Goal: Task Accomplishment & Management: Use online tool/utility

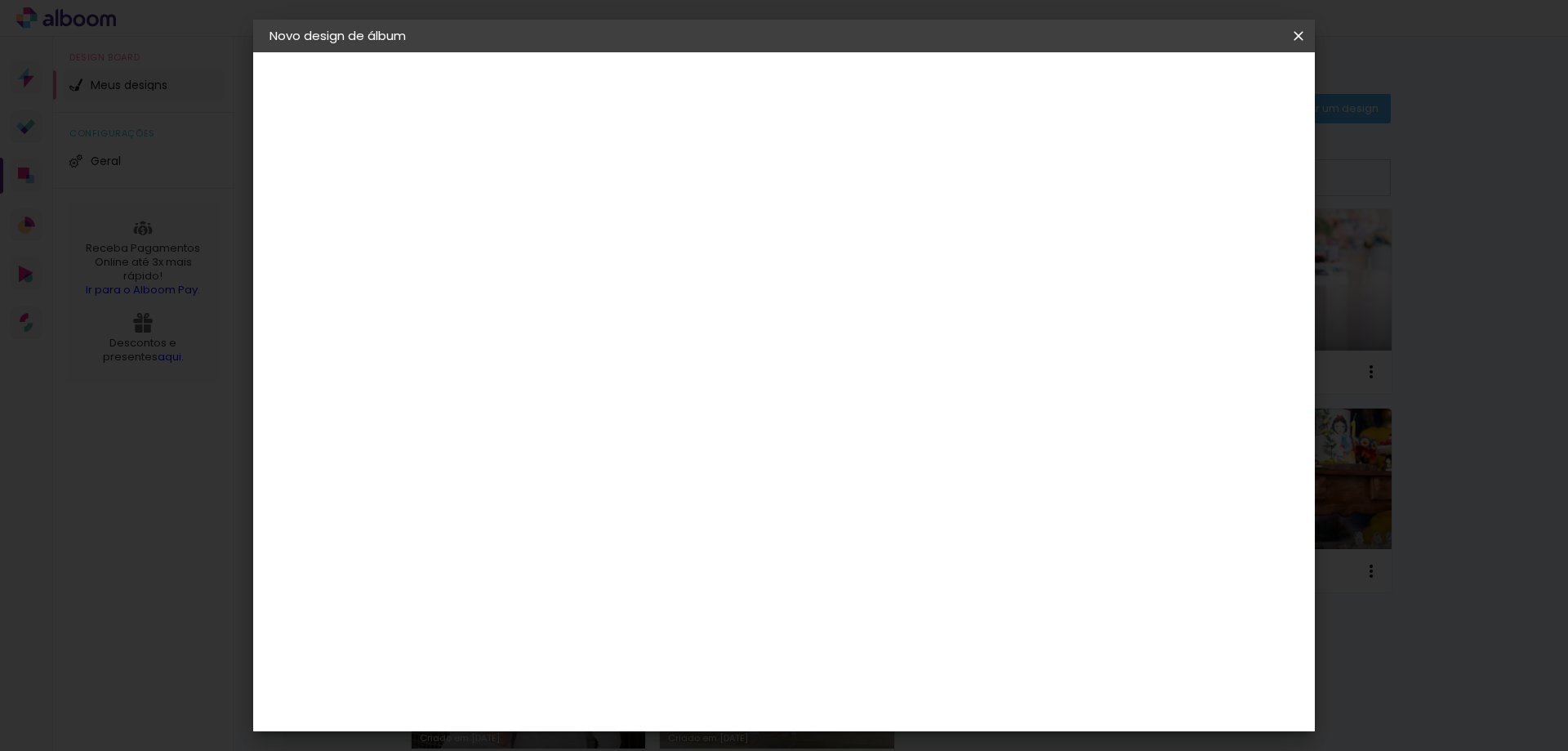
type input "Alice 15 anos"
type paper-input "Alice 15 anos"
click at [0, 0] on slot "Avançar" at bounding box center [0, 0] width 0 height 0
click at [566, 293] on div "Go image" at bounding box center [546, 305] width 40 height 26
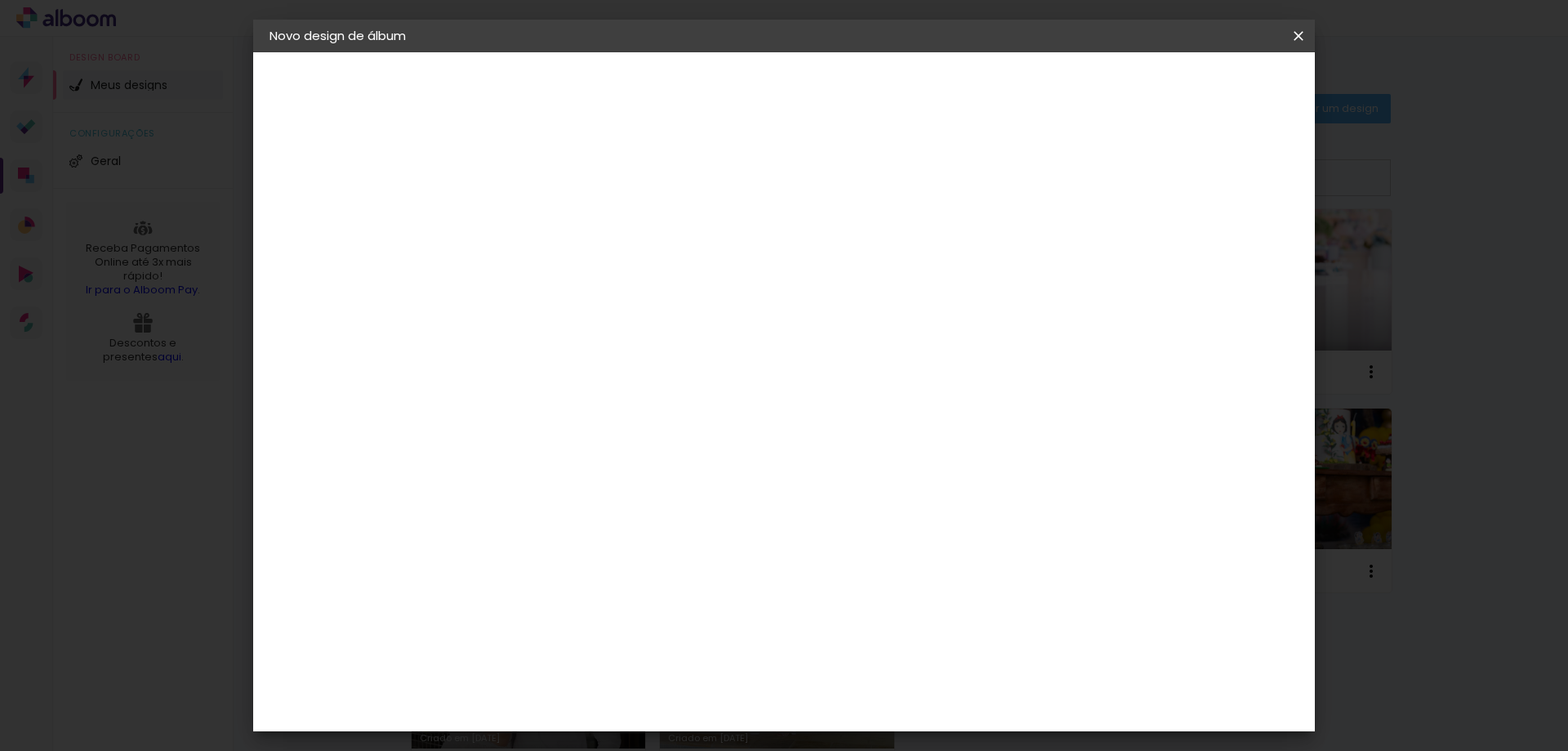
click at [0, 0] on slot "Avançar" at bounding box center [0, 0] width 0 height 0
click at [600, 277] on input "text" at bounding box center [568, 285] width 64 height 26
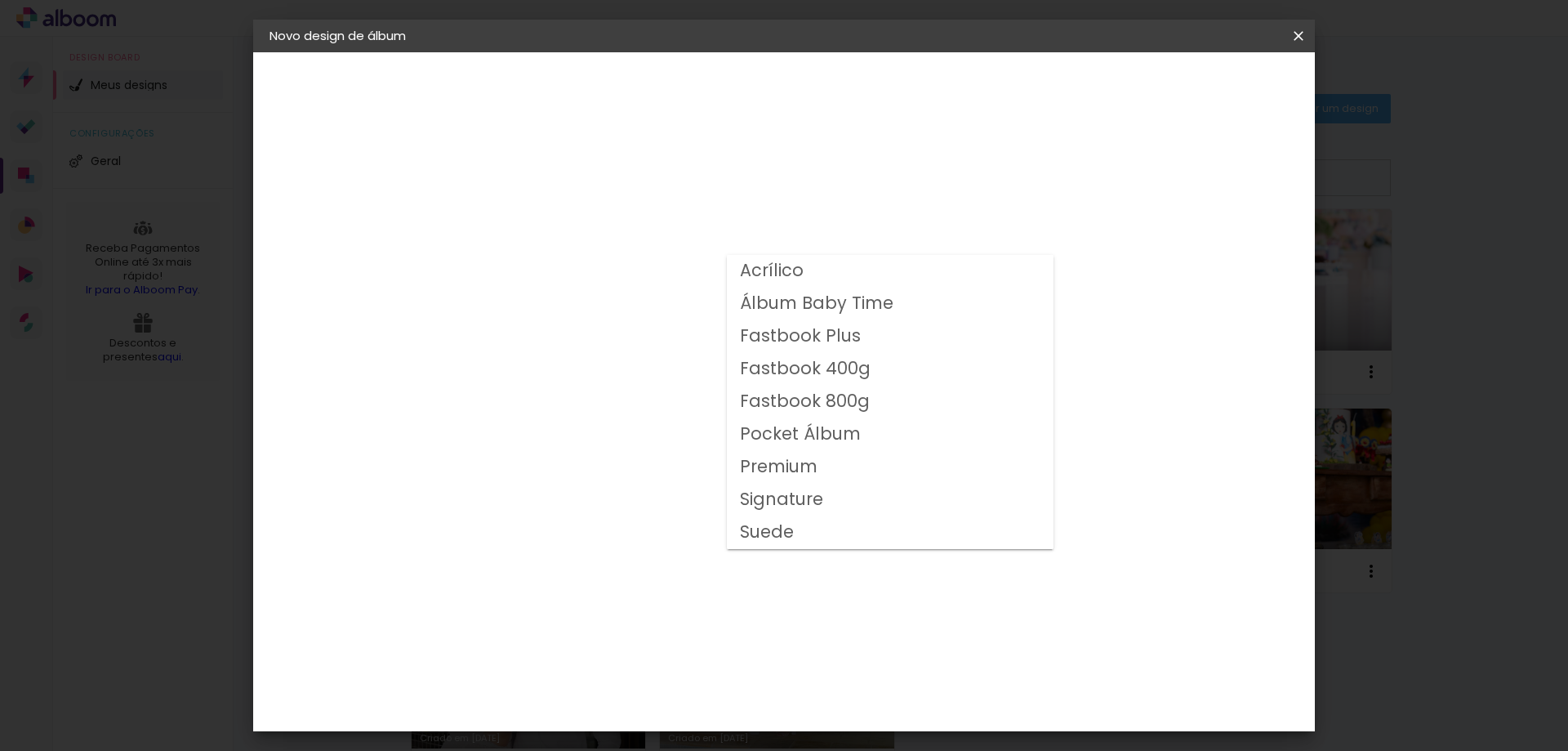
click at [0, 0] on slot "Fastbook 800g" at bounding box center [0, 0] width 0 height 0
type input "Fastbook 800g"
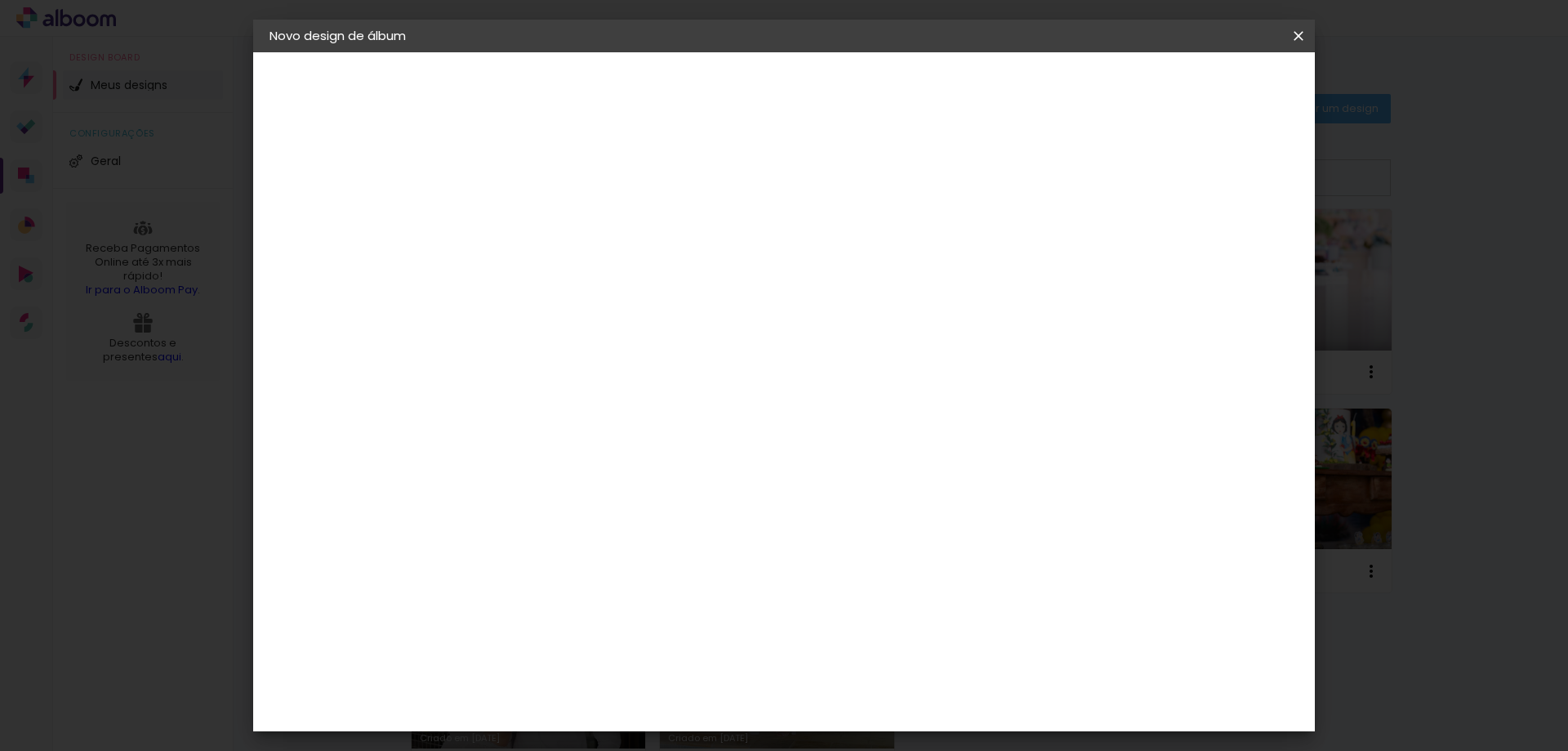
scroll to position [245, 0]
click at [647, 561] on span "30 × 30" at bounding box center [609, 588] width 76 height 53
click at [803, 97] on paper-button "Avançar" at bounding box center [763, 86] width 80 height 28
click at [1196, 84] on span "Iniciar design" at bounding box center [1159, 87] width 74 height 11
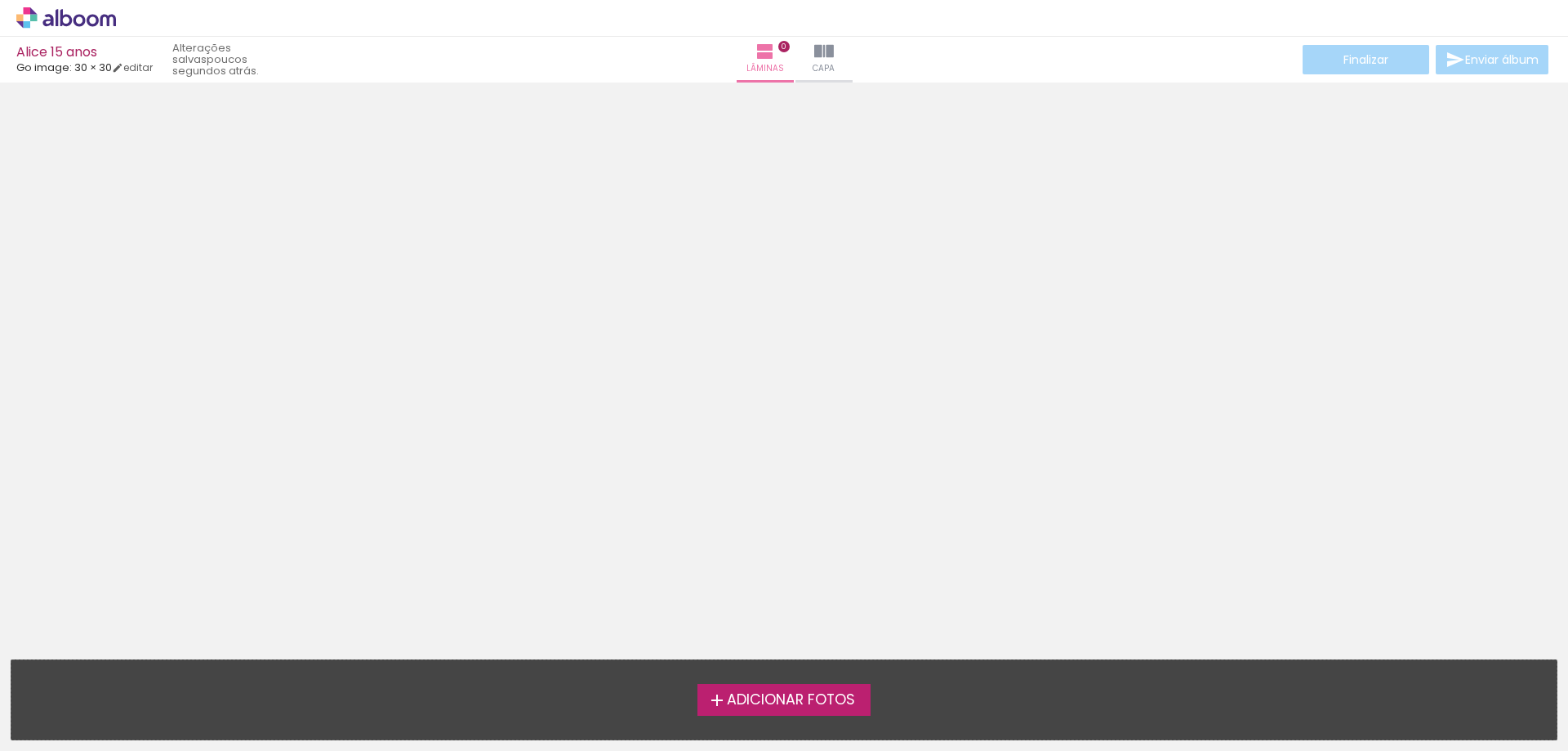
click at [776, 693] on span "Adicionar Fotos" at bounding box center [791, 700] width 129 height 14
click at [0, 0] on input "file" at bounding box center [0, 0] width 0 height 0
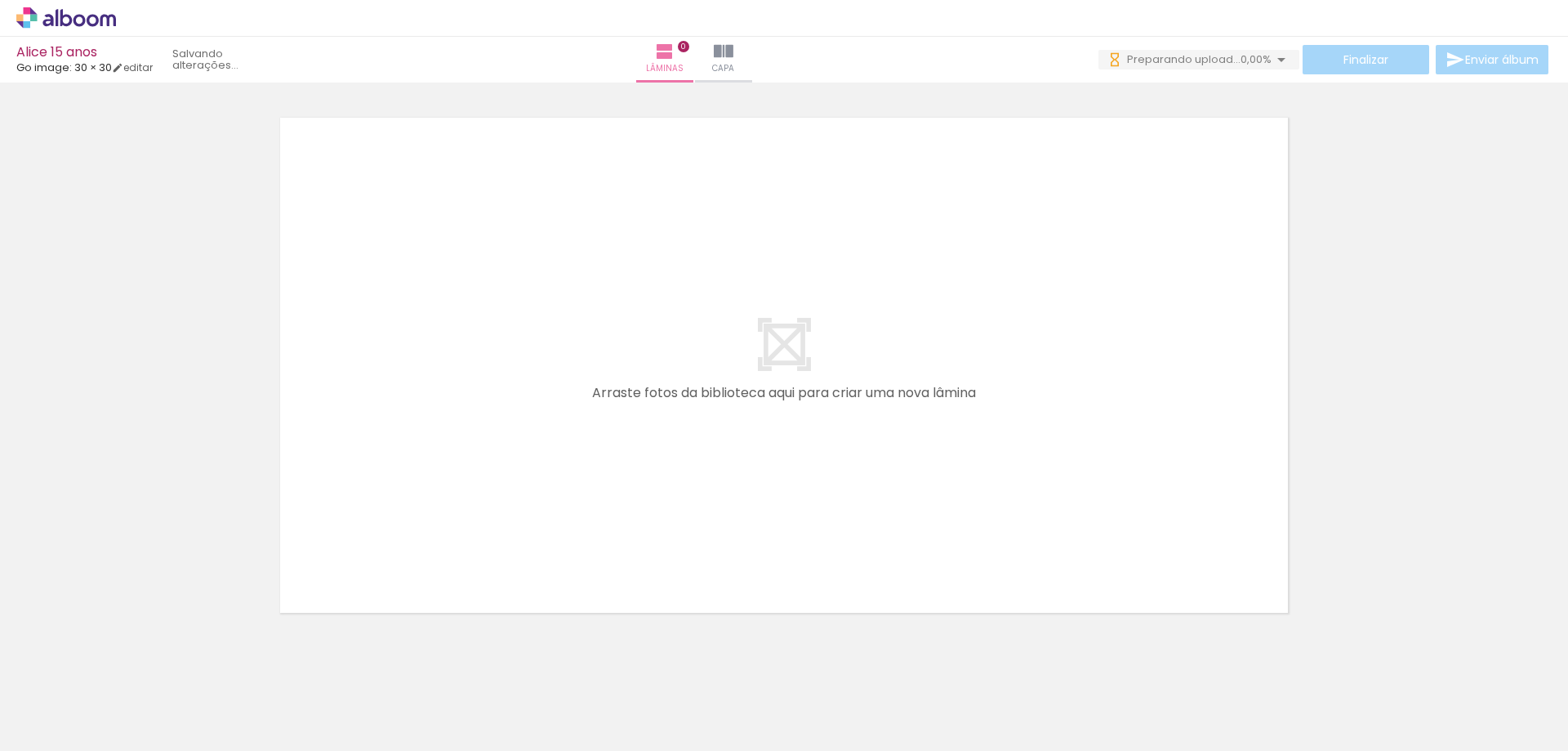
click at [119, 474] on div at bounding box center [784, 344] width 1568 height 555
drag, startPoint x: 1286, startPoint y: 722, endPoint x: 1015, endPoint y: 735, distance: 271.3
click at [0, 0] on slot at bounding box center [0, 0] width 0 height 0
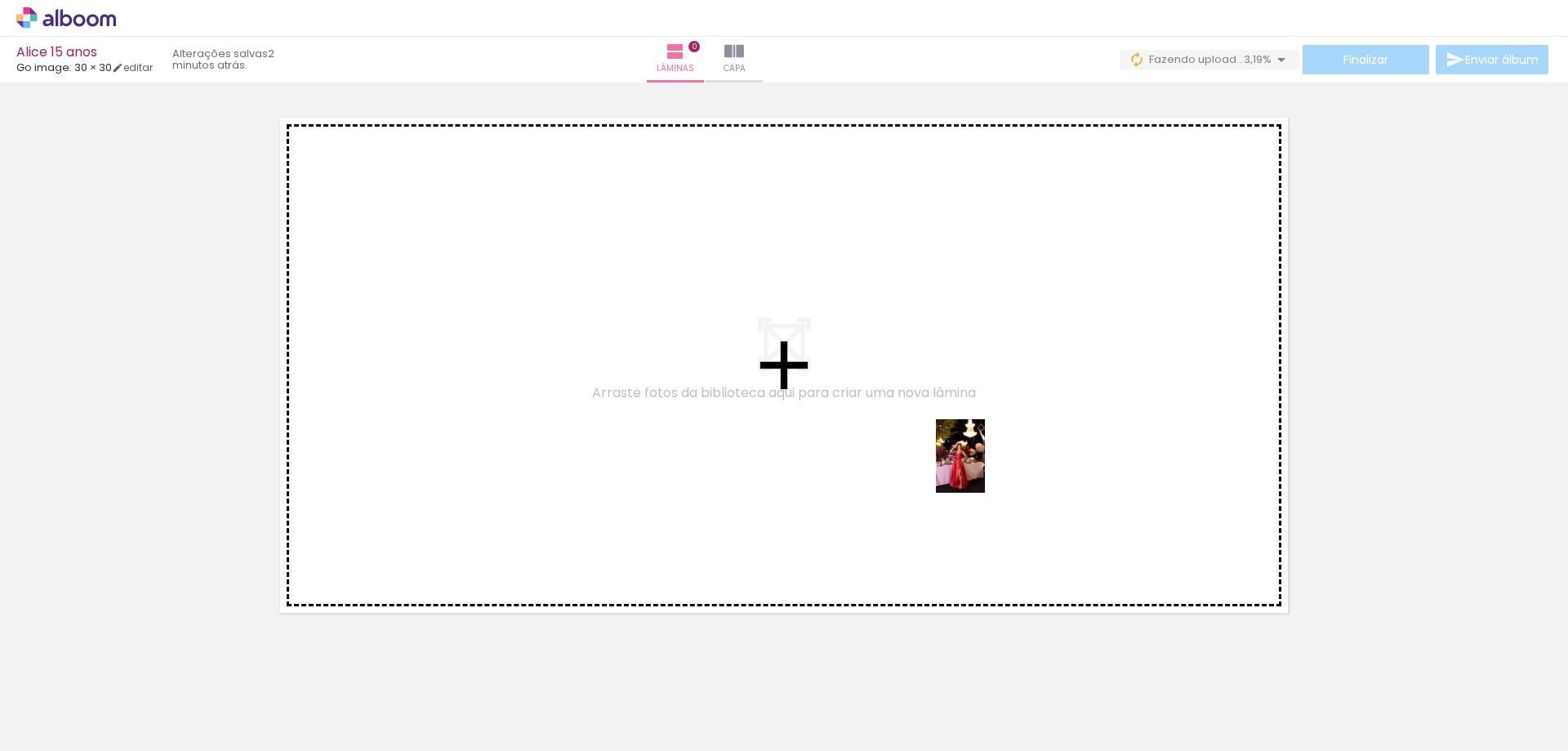
drag, startPoint x: 447, startPoint y: 724, endPoint x: 987, endPoint y: 467, distance: 598.0
click at [987, 467] on quentale-workspace at bounding box center [784, 376] width 1568 height 751
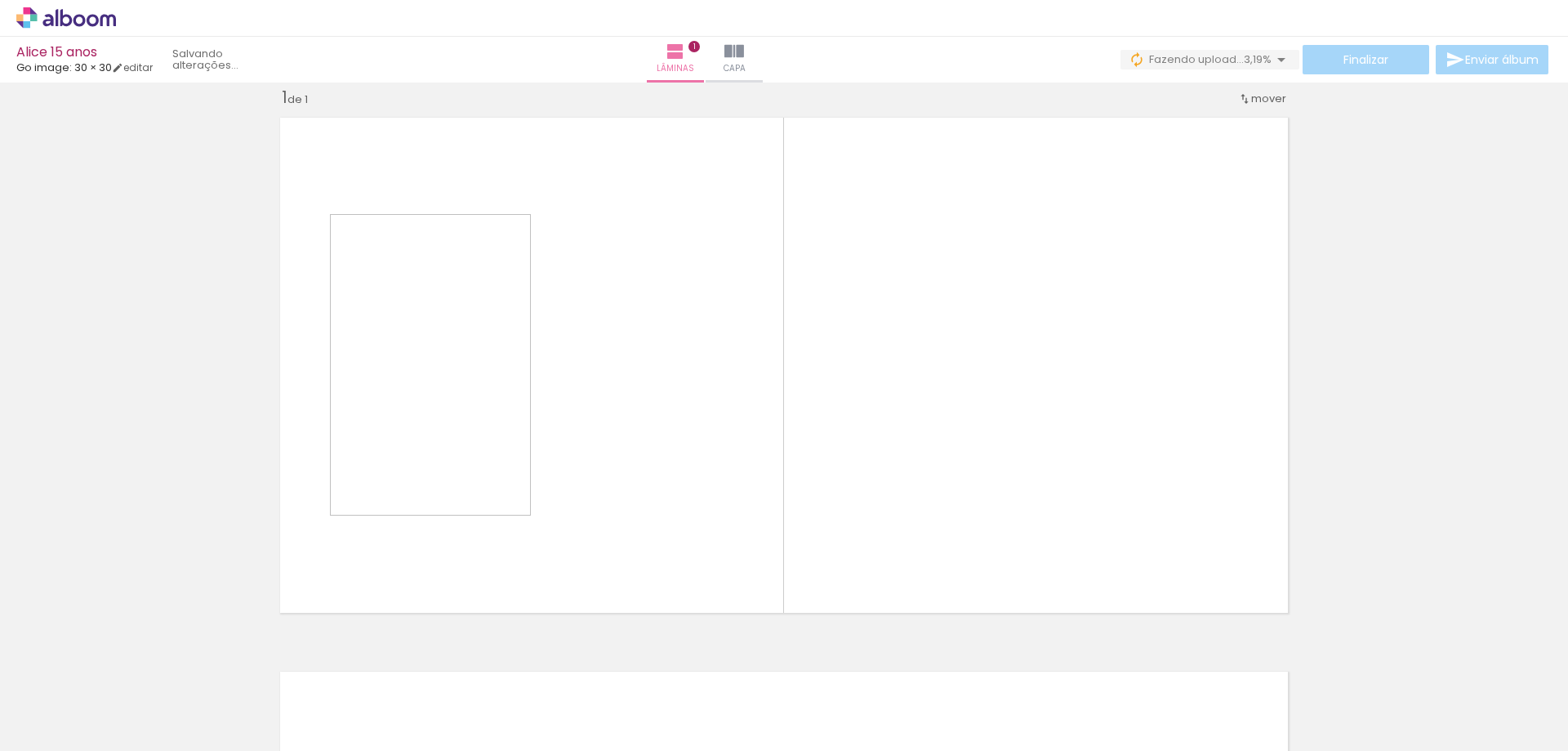
scroll to position [21, 0]
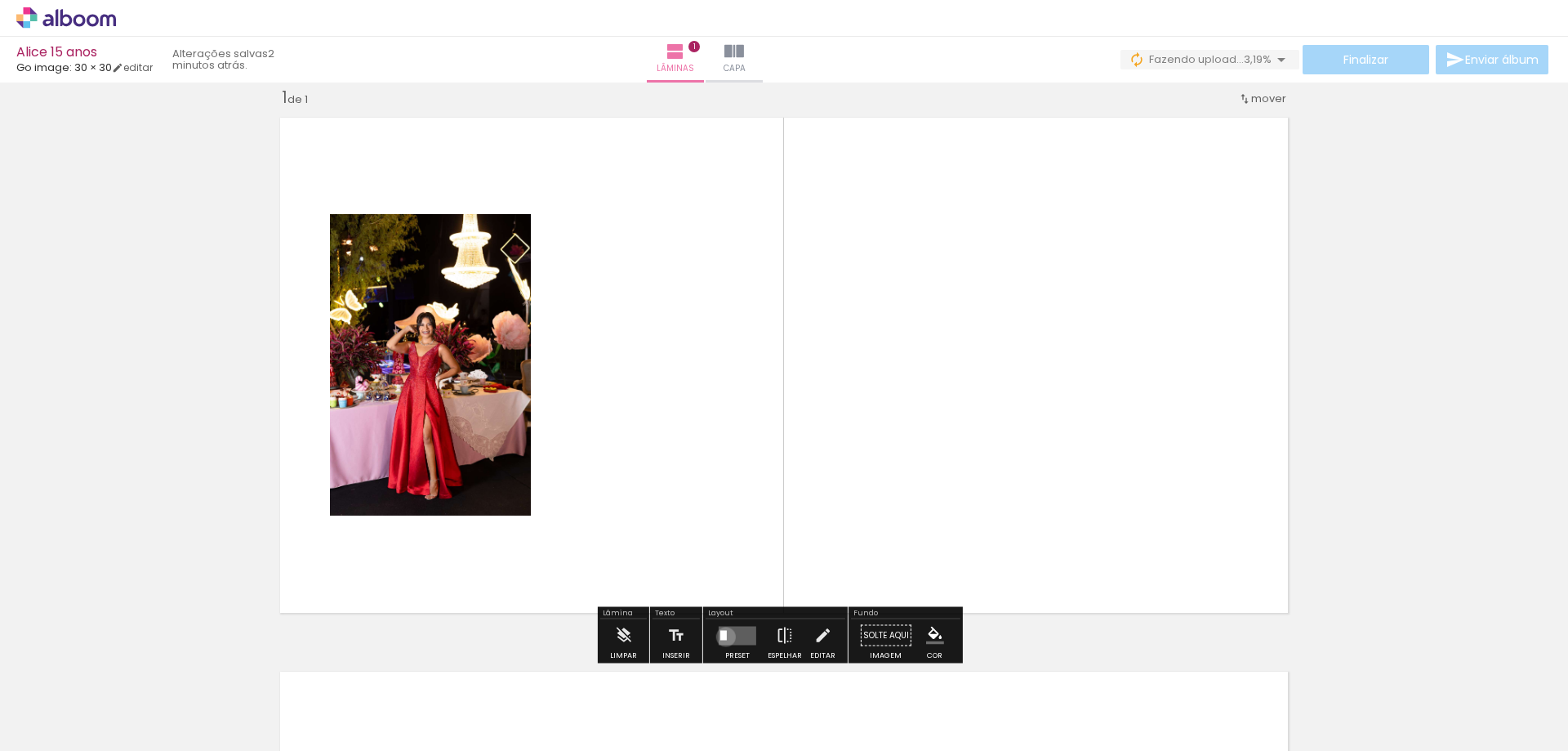
click at [721, 638] on div at bounding box center [723, 635] width 7 height 10
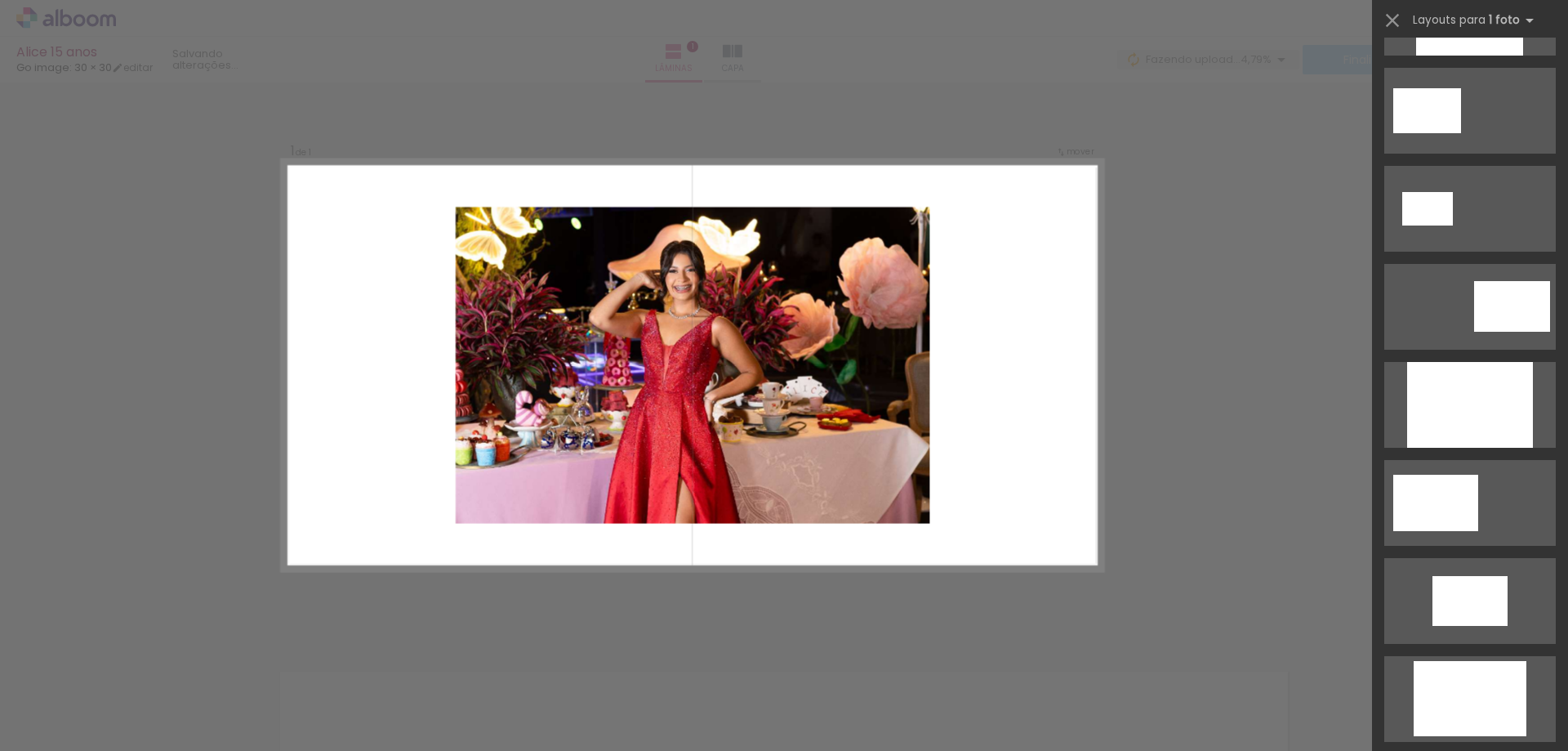
scroll to position [2533, 0]
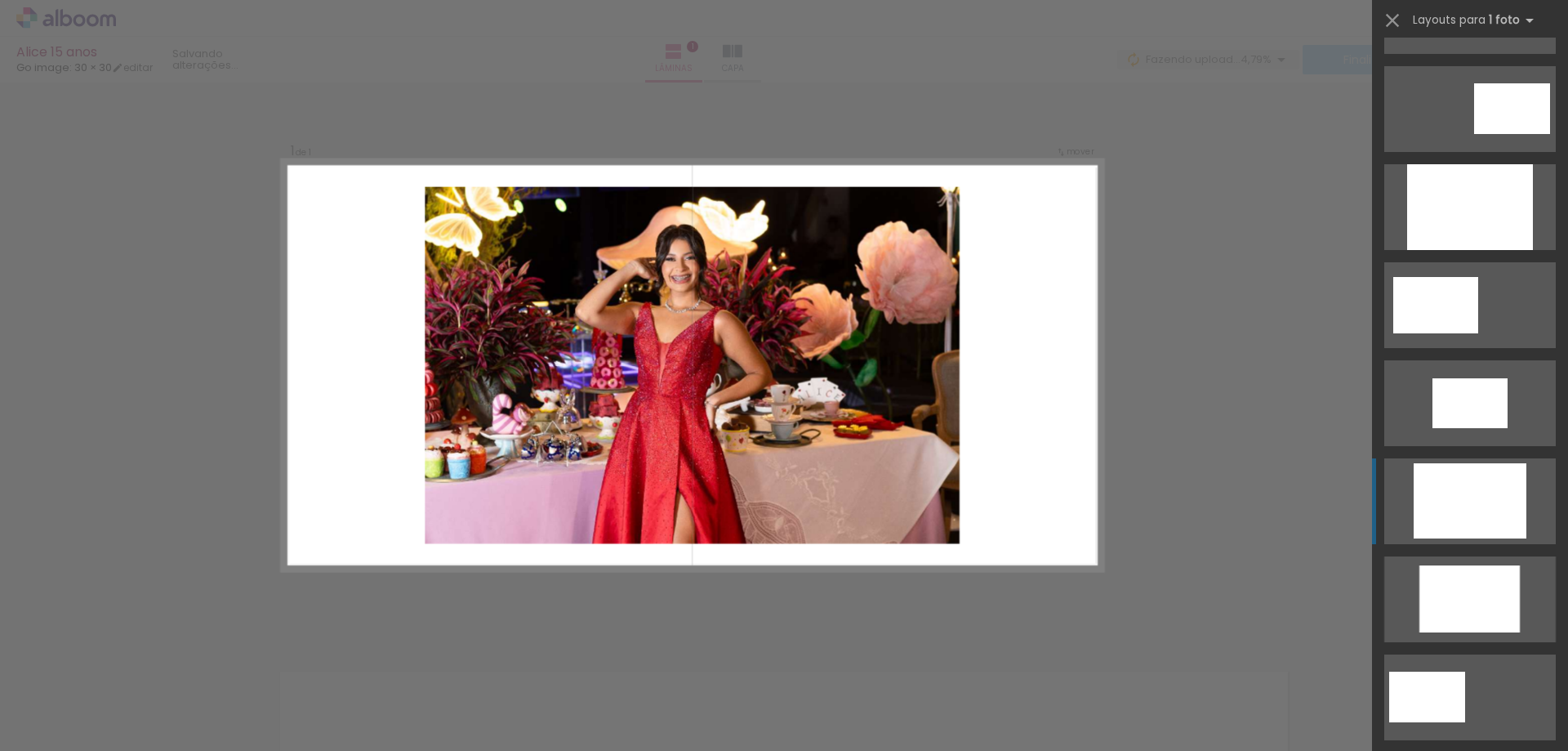
click at [1472, 514] on div at bounding box center [1470, 500] width 112 height 75
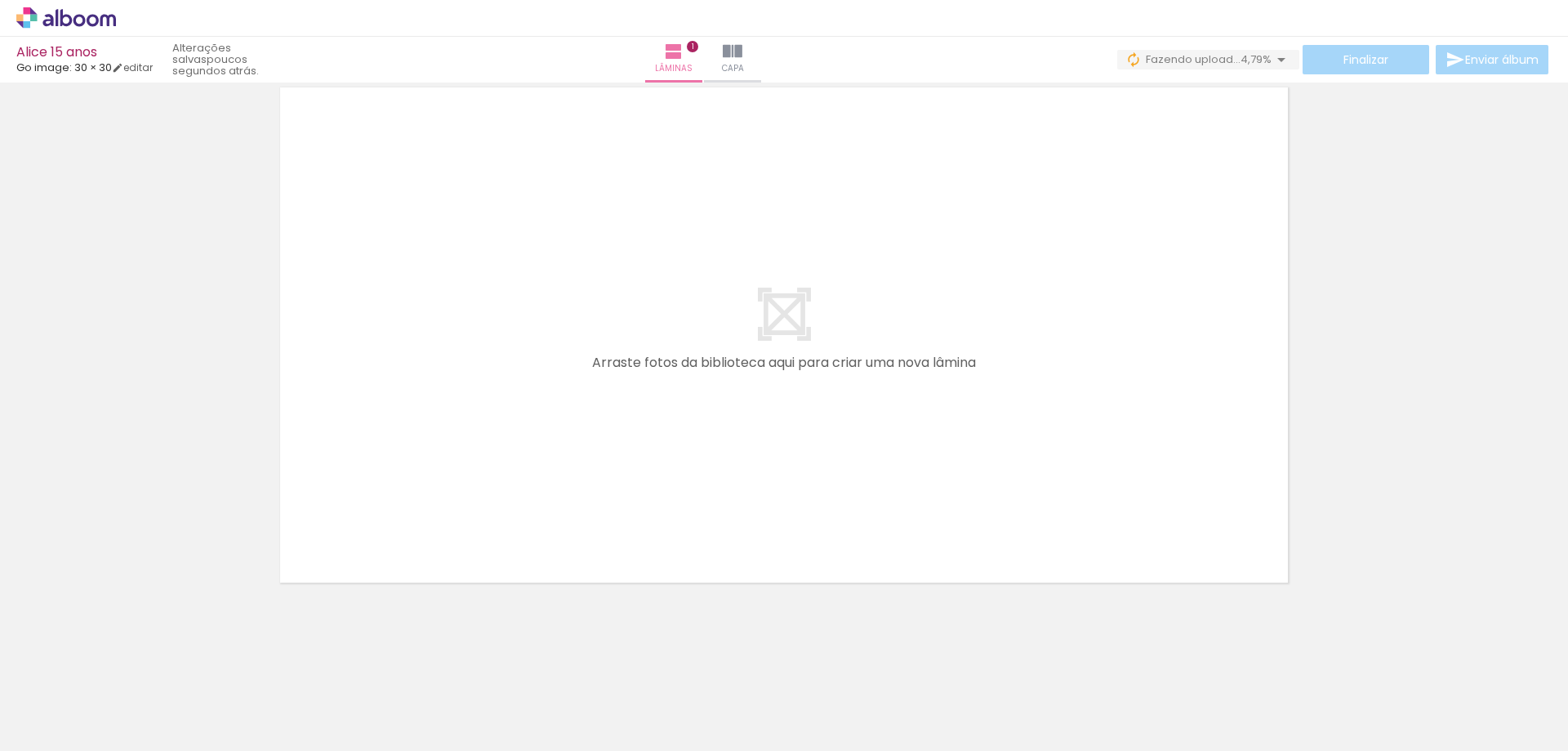
scroll to position [0, 771]
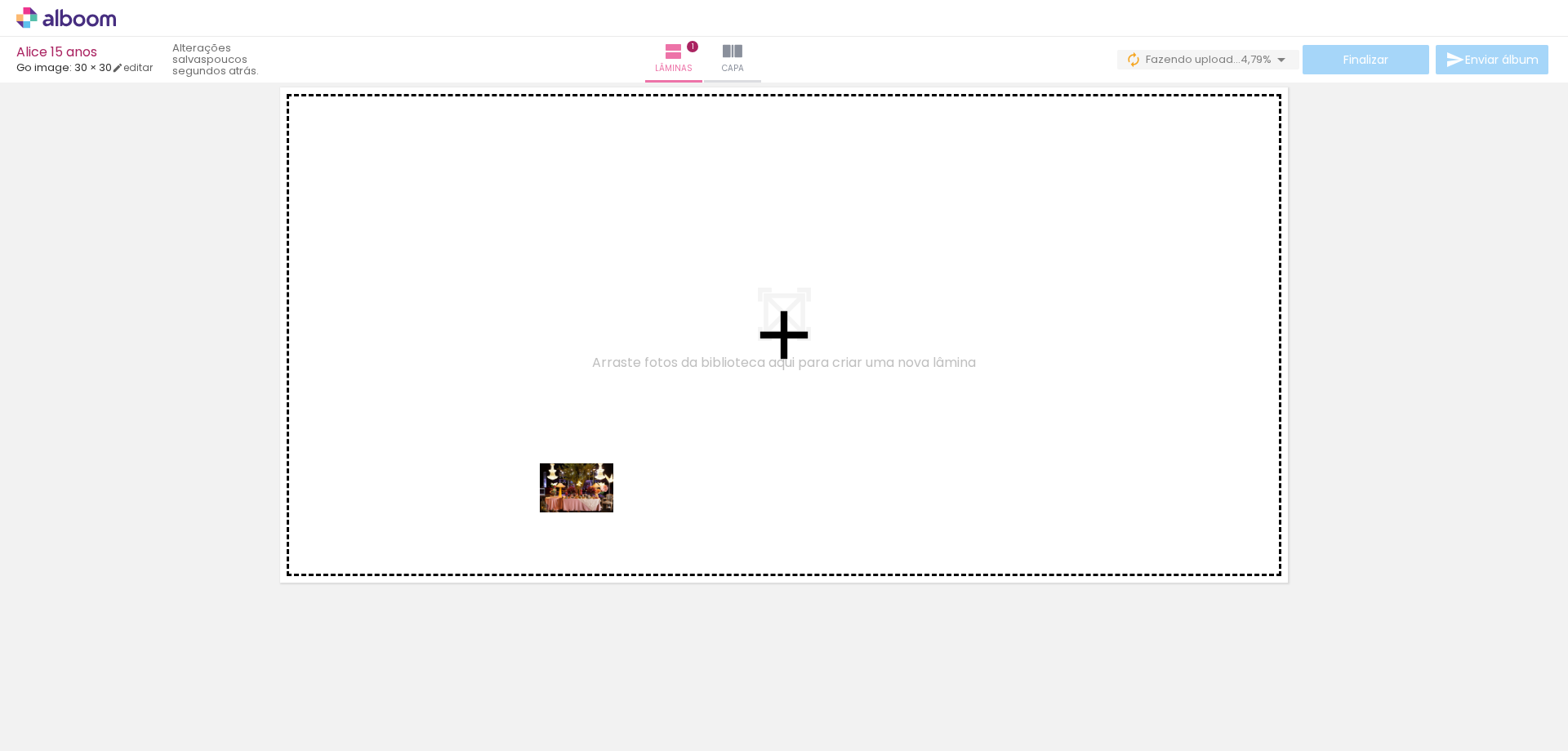
drag, startPoint x: 493, startPoint y: 721, endPoint x: 589, endPoint y: 513, distance: 229.1
click at [589, 513] on quentale-workspace at bounding box center [784, 376] width 1568 height 751
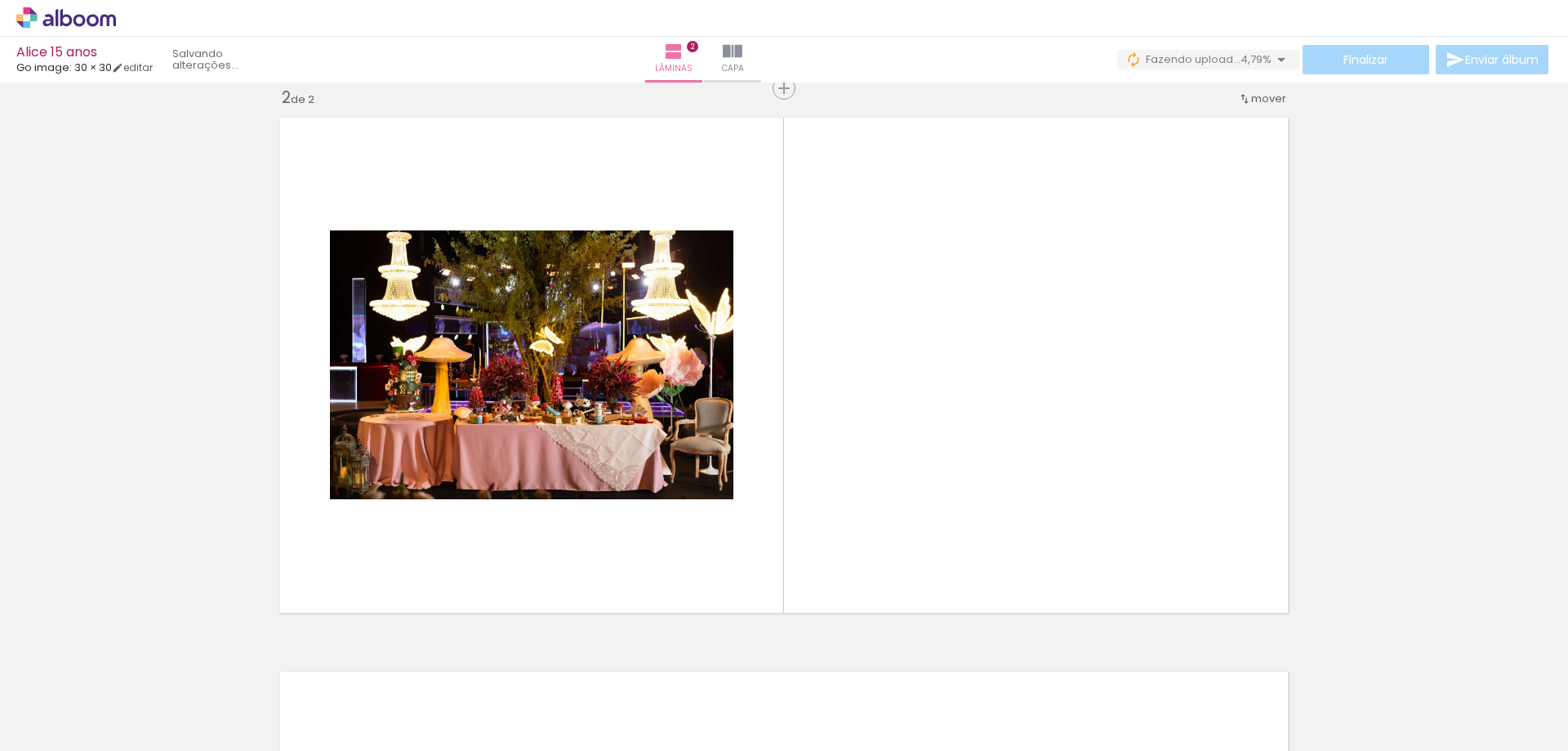
scroll to position [0, 1242]
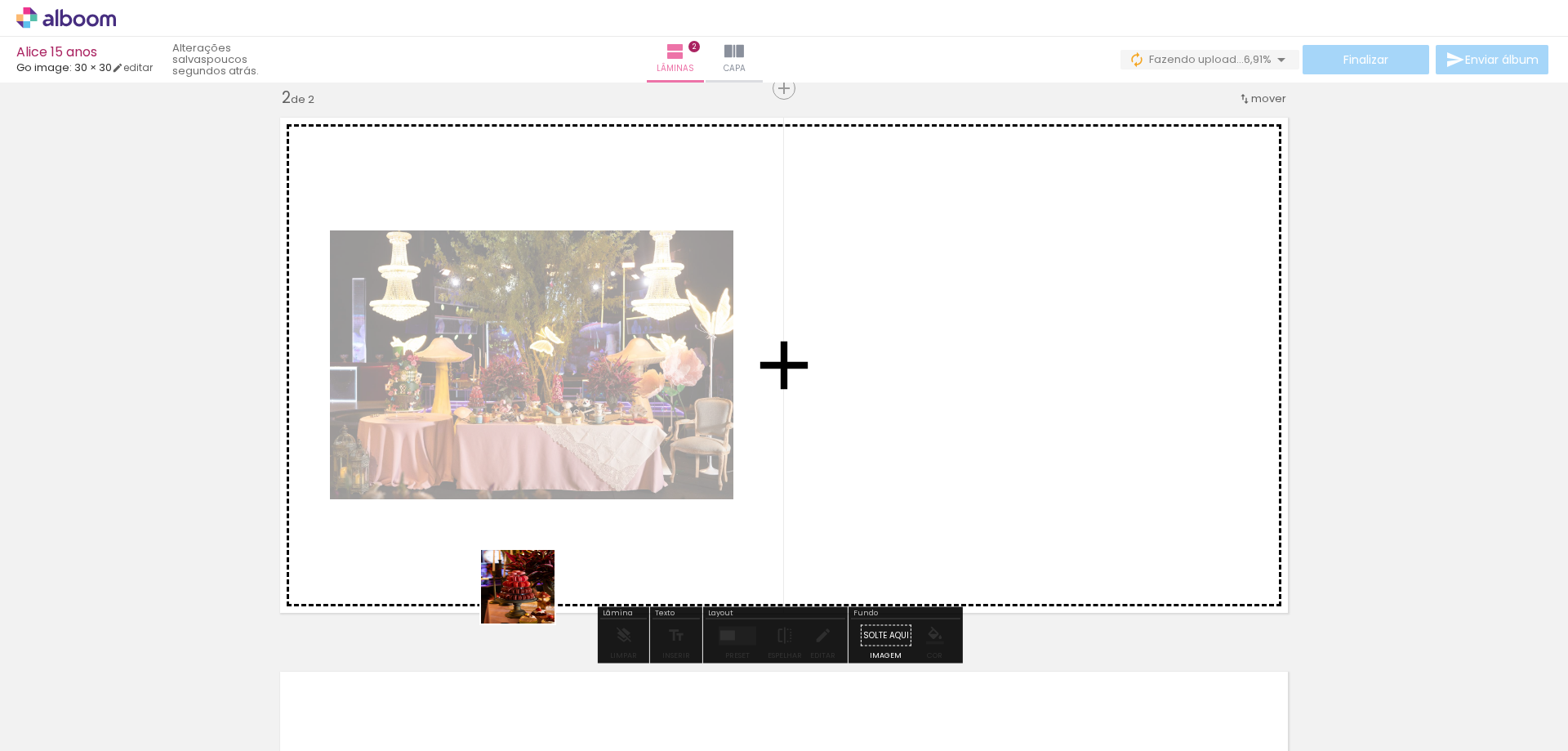
drag, startPoint x: 295, startPoint y: 722, endPoint x: 731, endPoint y: 458, distance: 509.7
click at [731, 458] on quentale-workspace at bounding box center [784, 376] width 1568 height 751
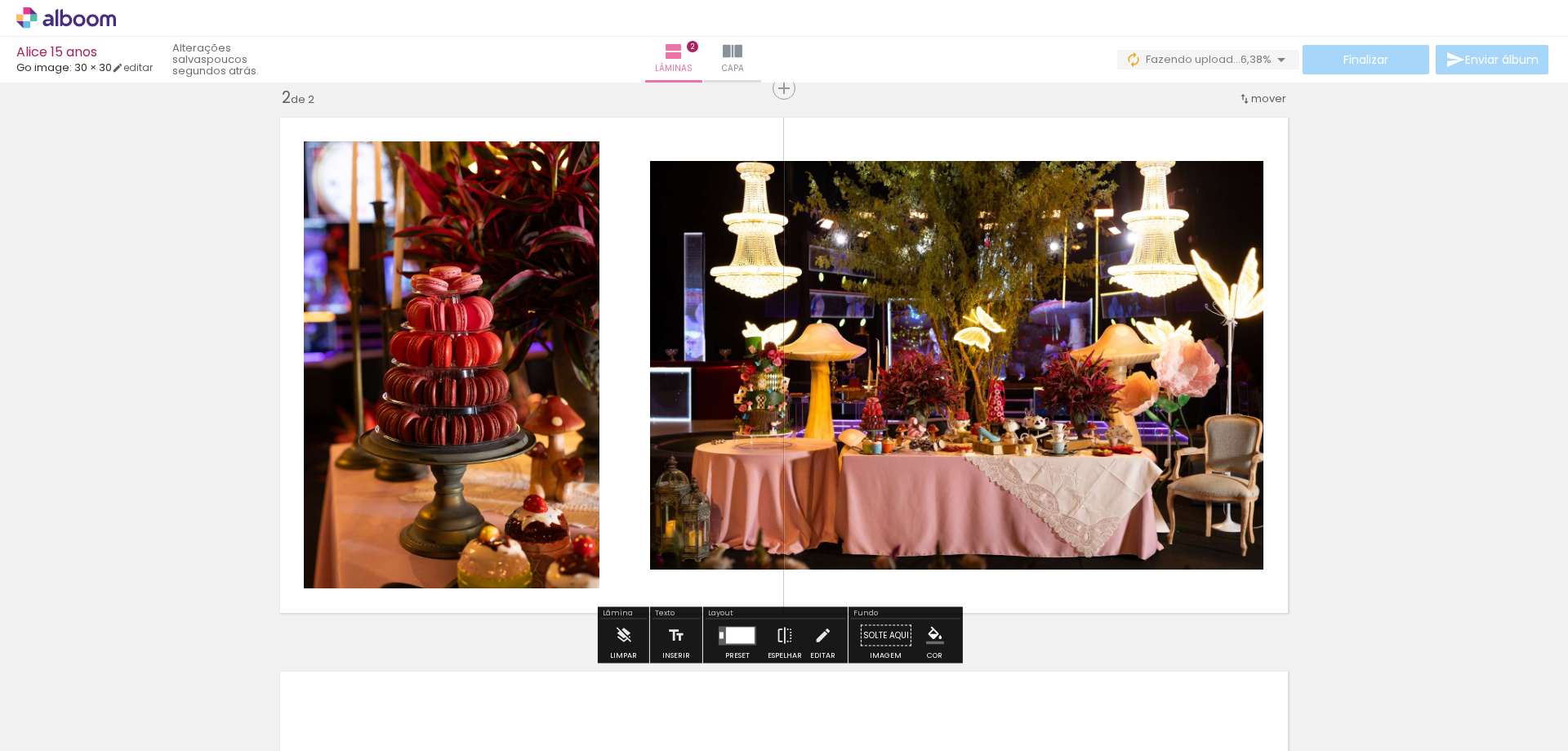
scroll to position [0, 1075]
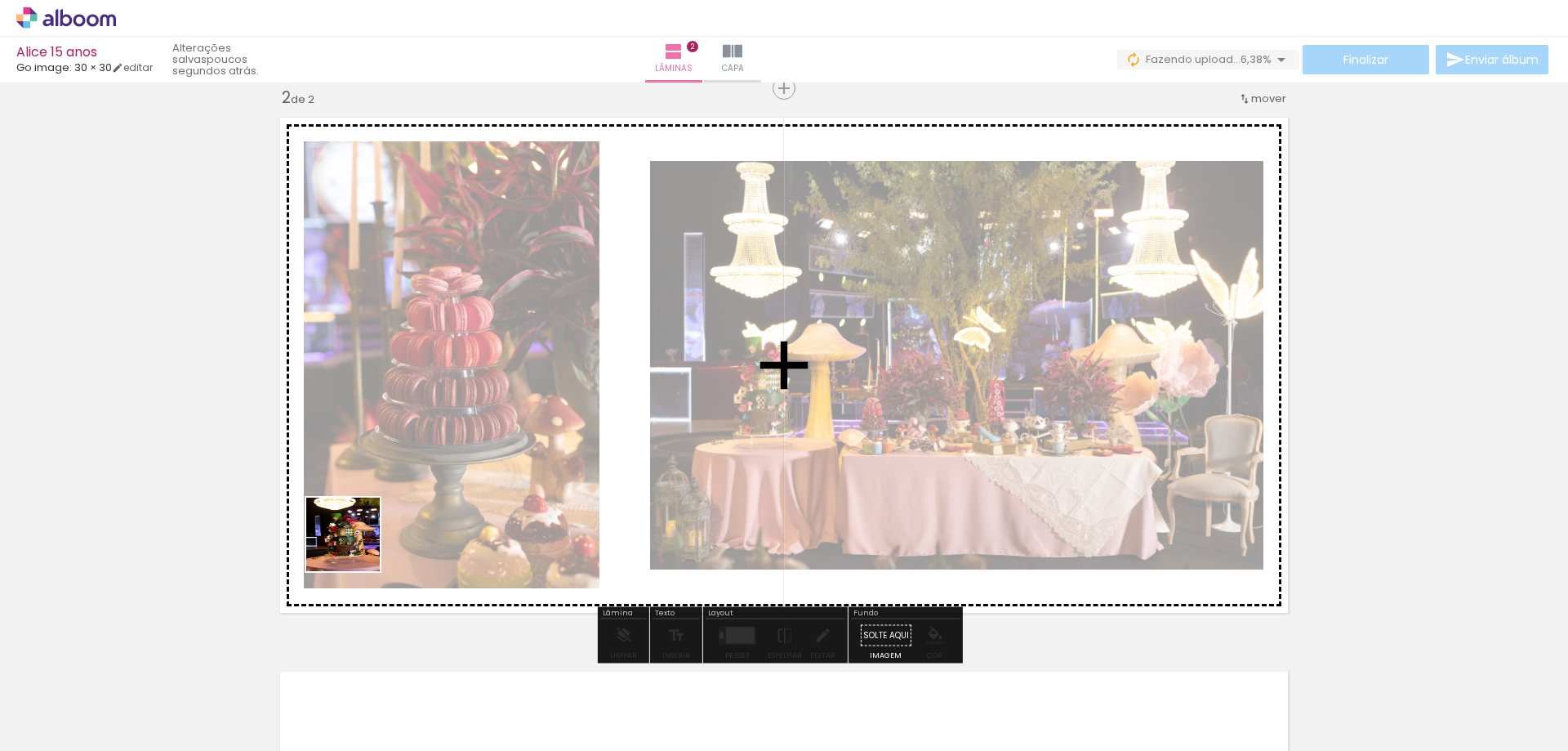
drag, startPoint x: 312, startPoint y: 641, endPoint x: 359, endPoint y: 584, distance: 73.9
click at [375, 507] on quentale-workspace at bounding box center [784, 376] width 1568 height 751
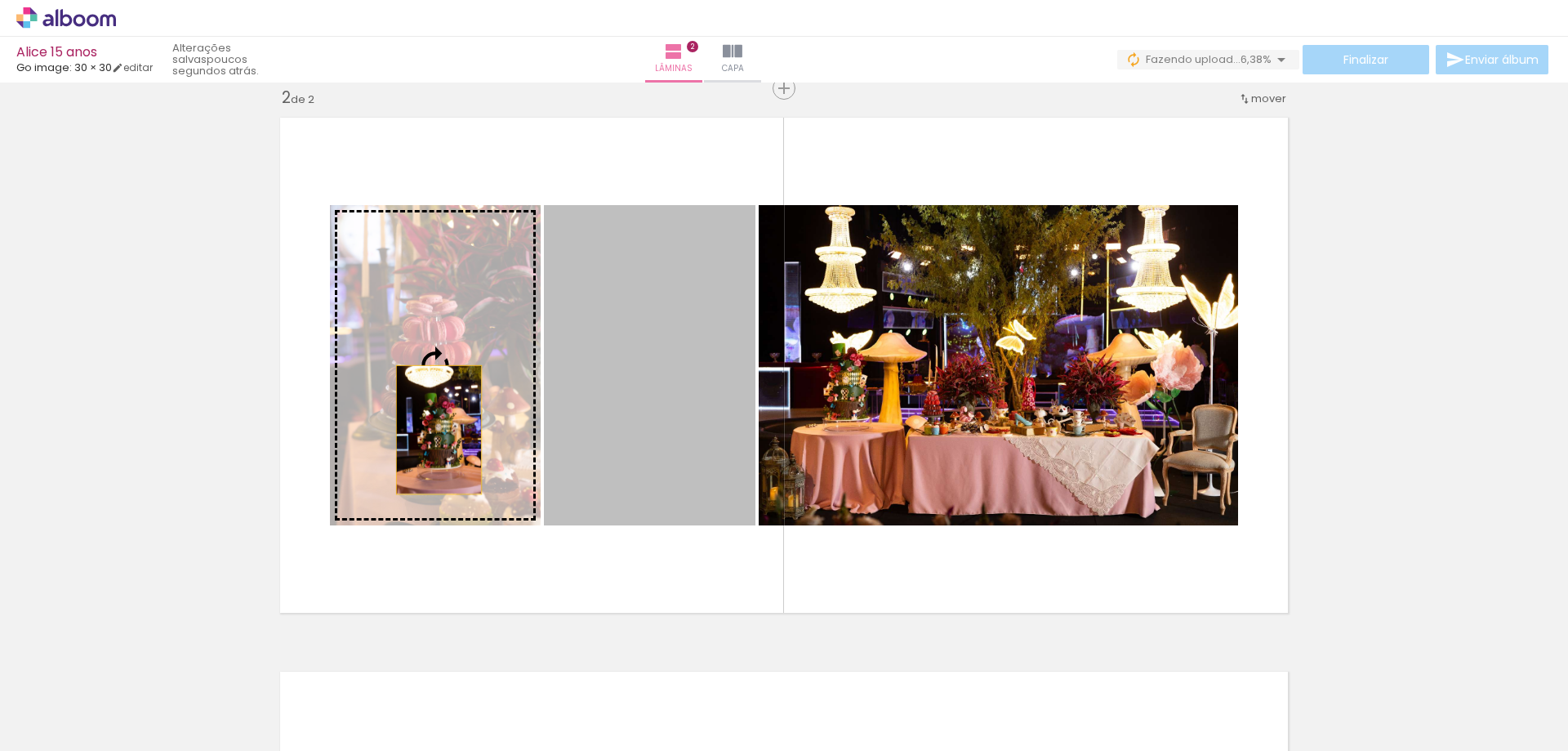
drag, startPoint x: 694, startPoint y: 457, endPoint x: 432, endPoint y: 430, distance: 263.4
click at [0, 0] on slot at bounding box center [0, 0] width 0 height 0
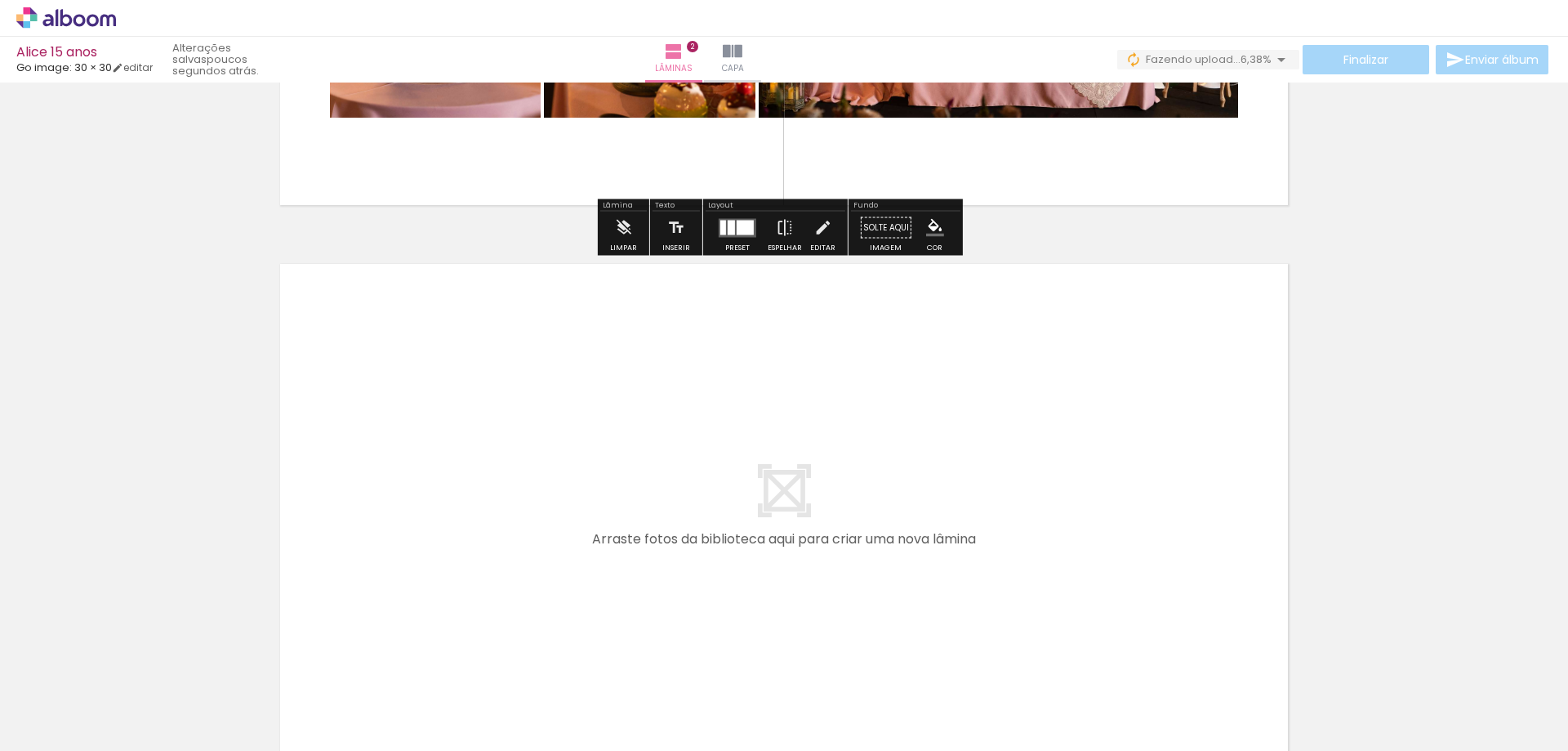
scroll to position [984, 0]
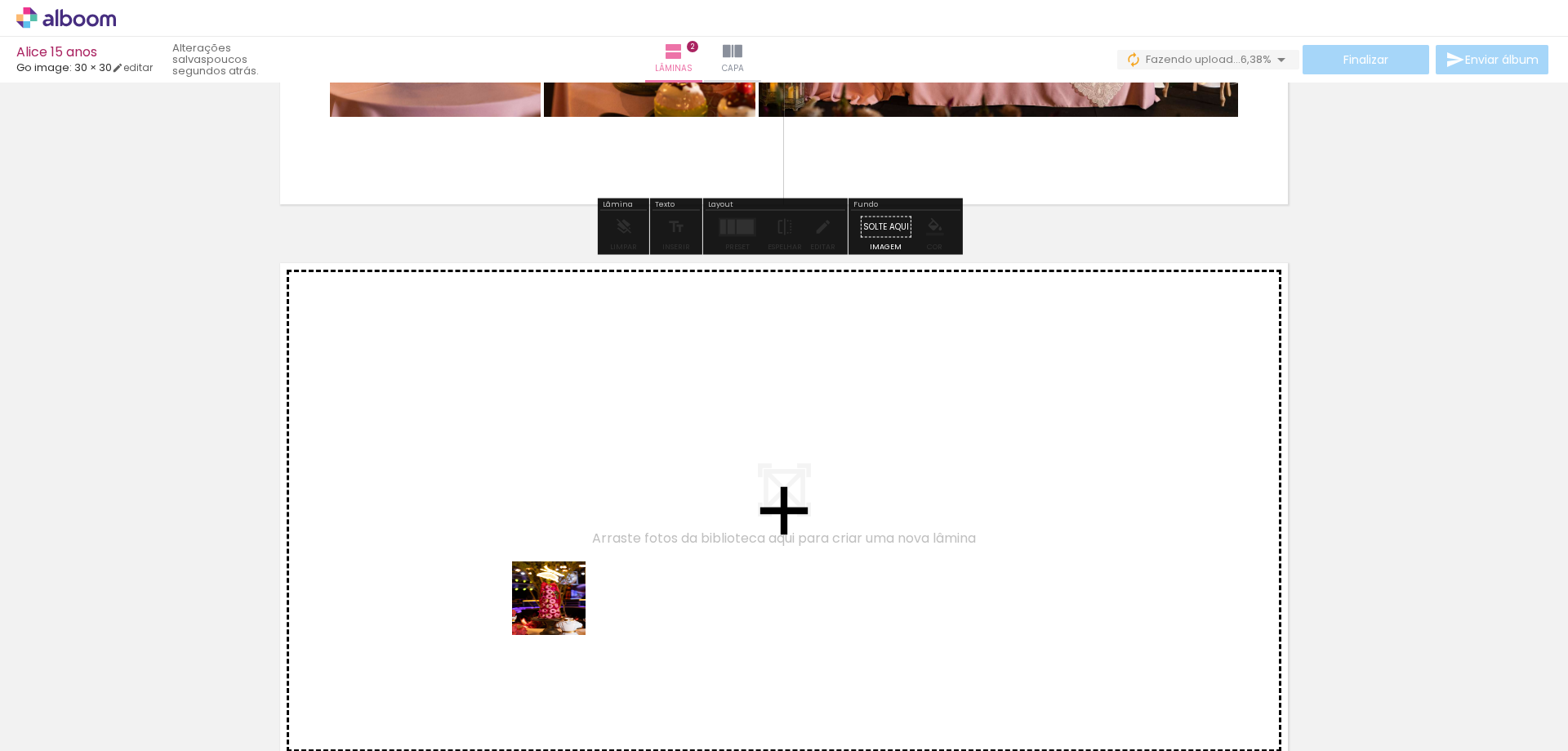
drag, startPoint x: 577, startPoint y: 718, endPoint x: 639, endPoint y: 662, distance: 83.5
click at [548, 528] on quentale-workspace at bounding box center [784, 376] width 1568 height 751
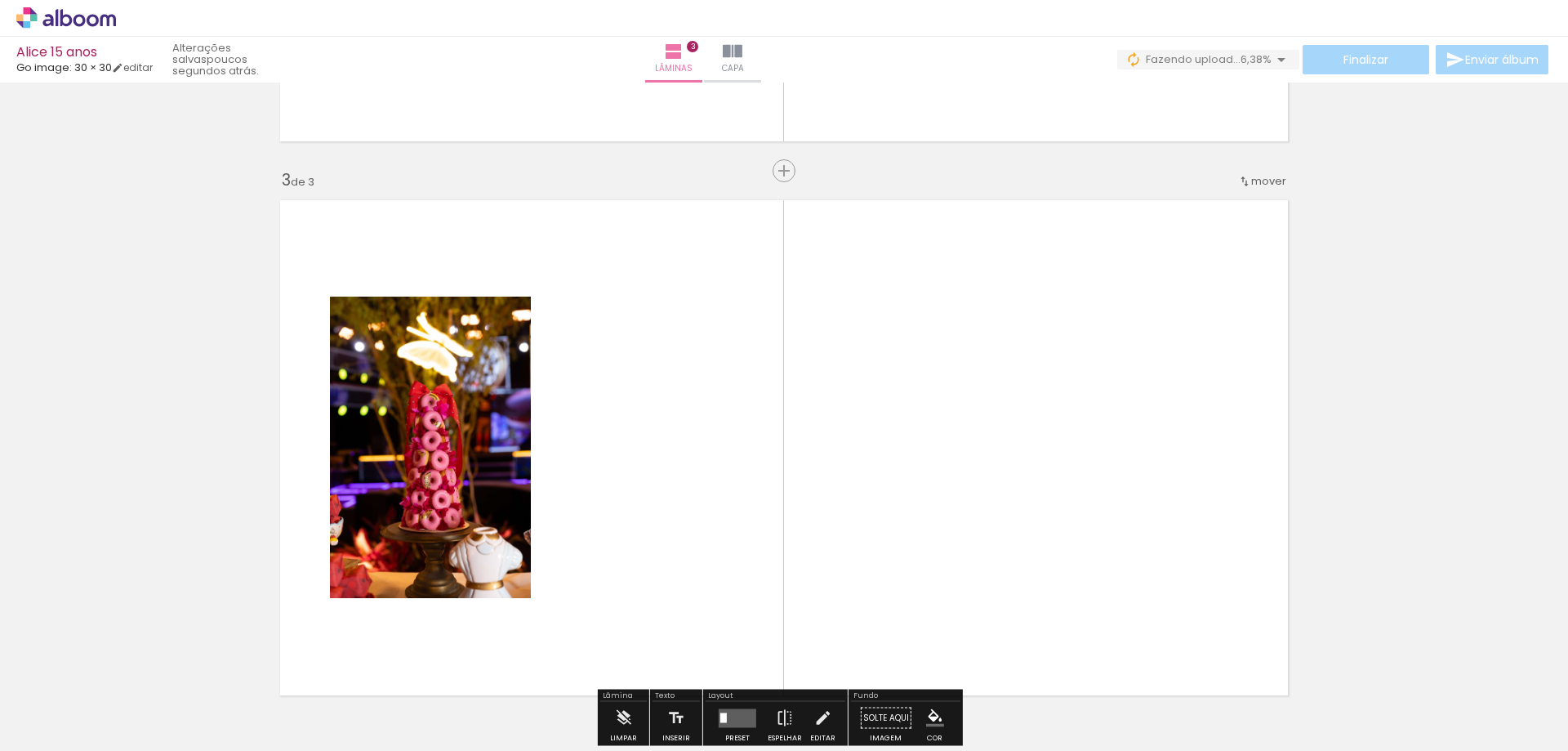
scroll to position [1129, 0]
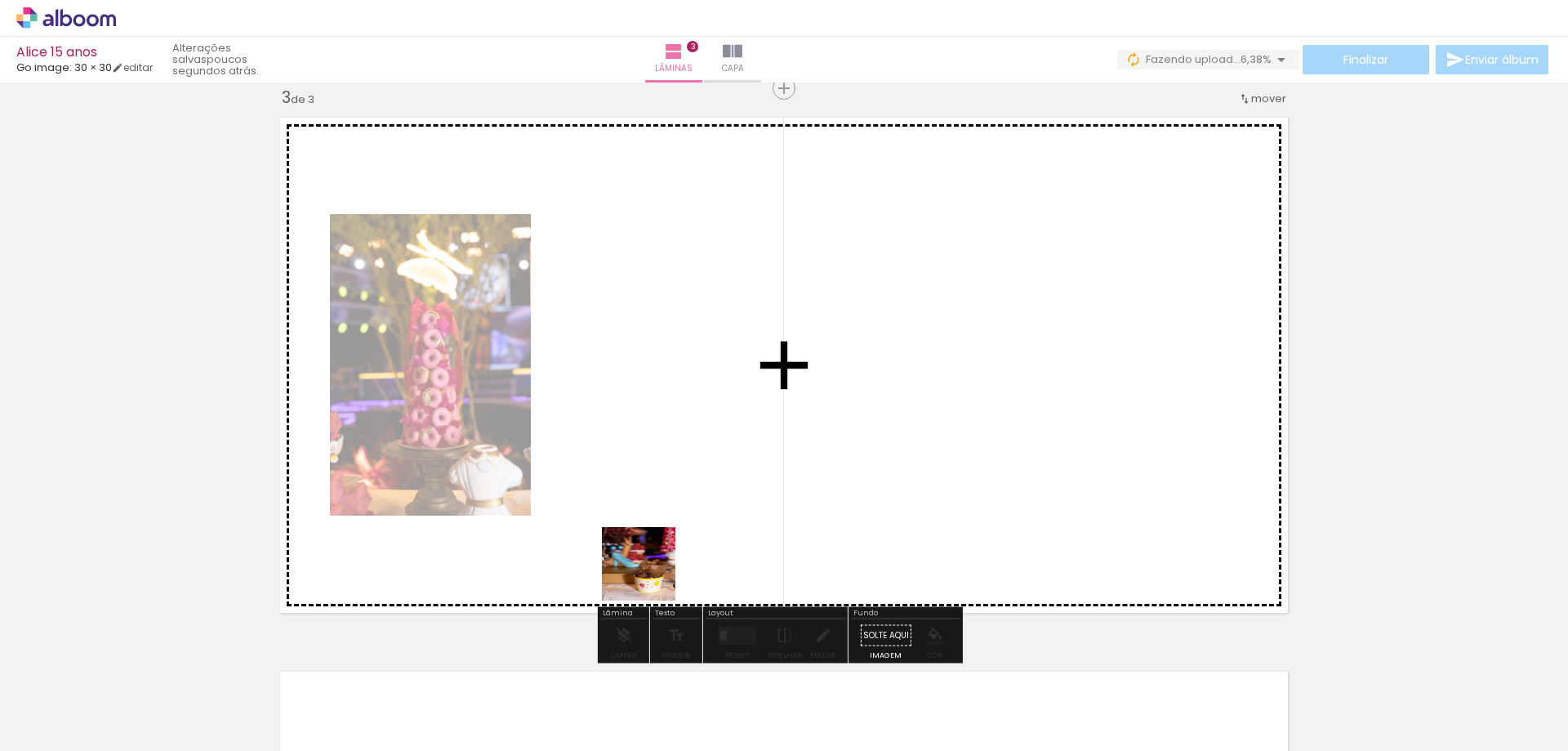
drag, startPoint x: 664, startPoint y: 696, endPoint x: 736, endPoint y: 666, distance: 78.0
click at [646, 489] on quentale-workspace at bounding box center [784, 376] width 1568 height 751
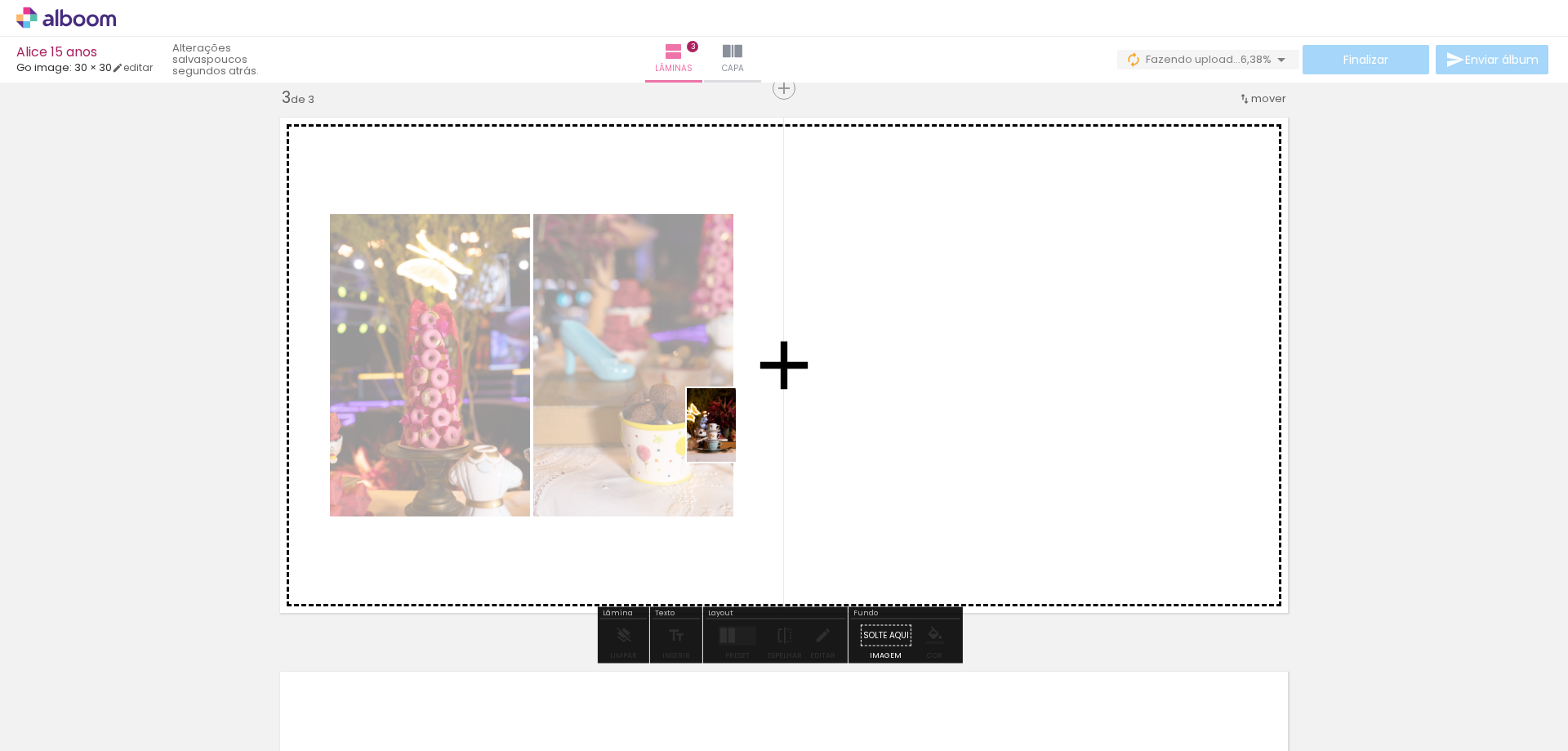
drag, startPoint x: 756, startPoint y: 702, endPoint x: 736, endPoint y: 437, distance: 265.8
click at [736, 437] on quentale-workspace at bounding box center [784, 376] width 1568 height 751
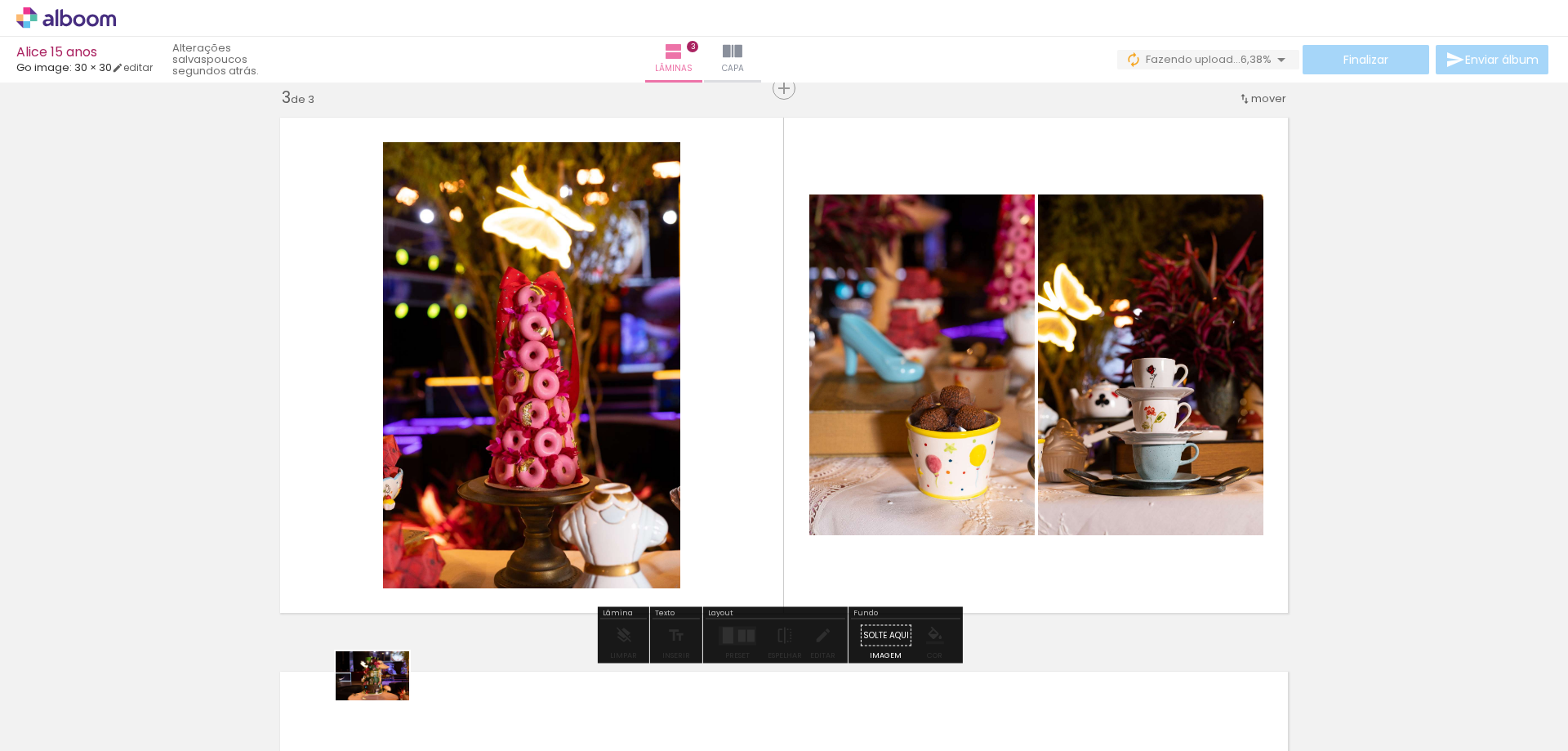
drag, startPoint x: 437, startPoint y: 641, endPoint x: 383, endPoint y: 714, distance: 90.8
click at [383, 714] on div at bounding box center [370, 696] width 81 height 54
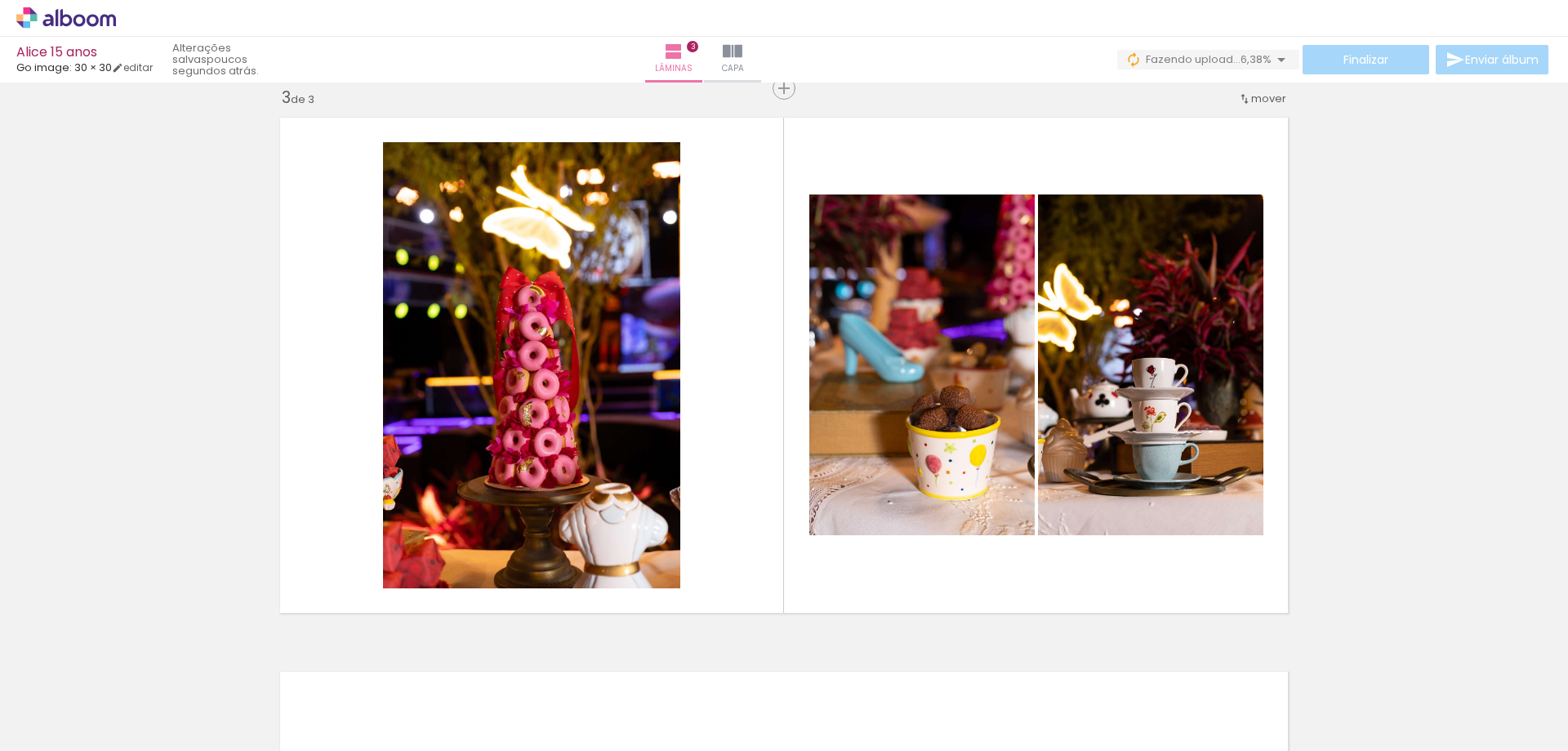
scroll to position [0, 741]
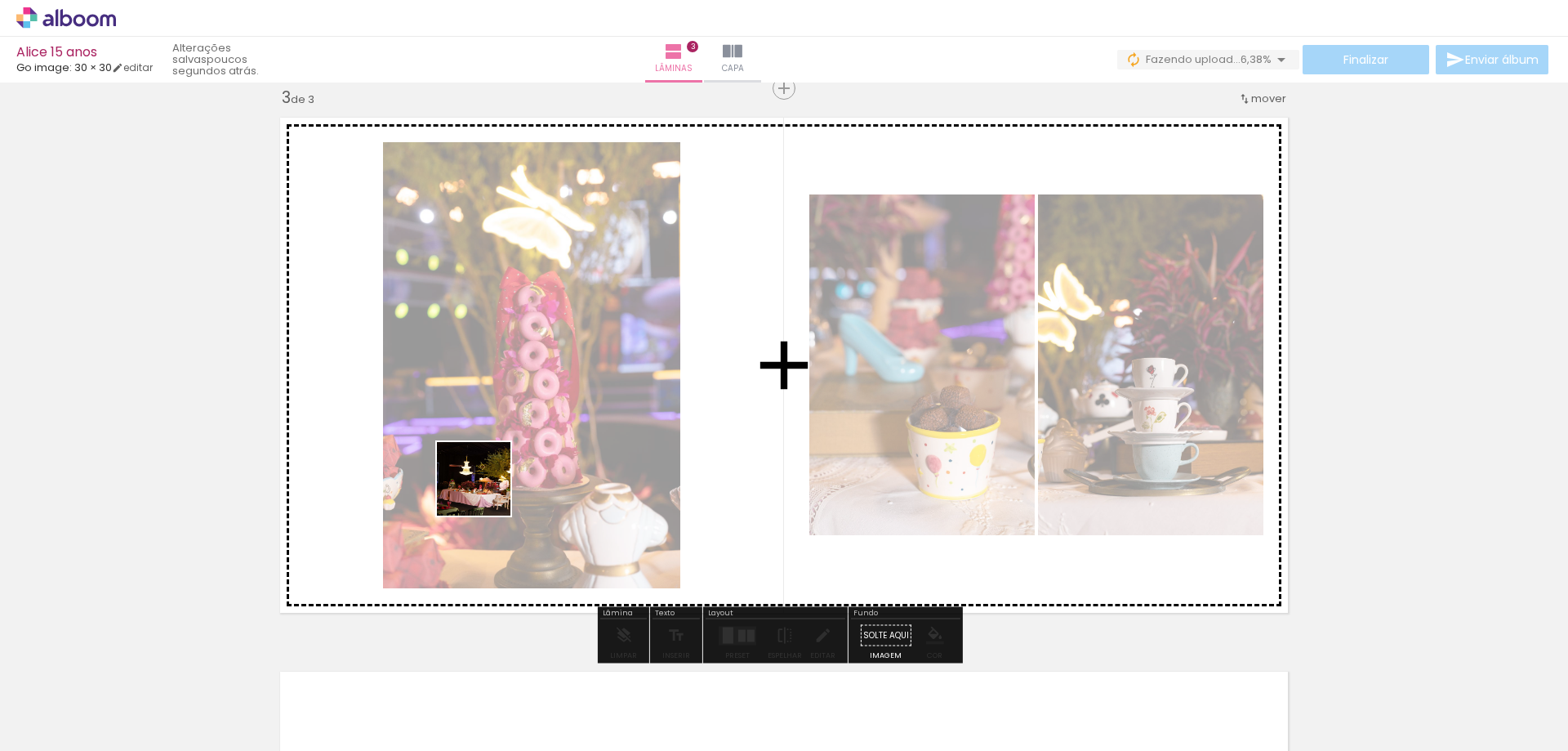
drag, startPoint x: 428, startPoint y: 708, endPoint x: 486, endPoint y: 491, distance: 224.6
click at [486, 491] on quentale-workspace at bounding box center [784, 376] width 1568 height 751
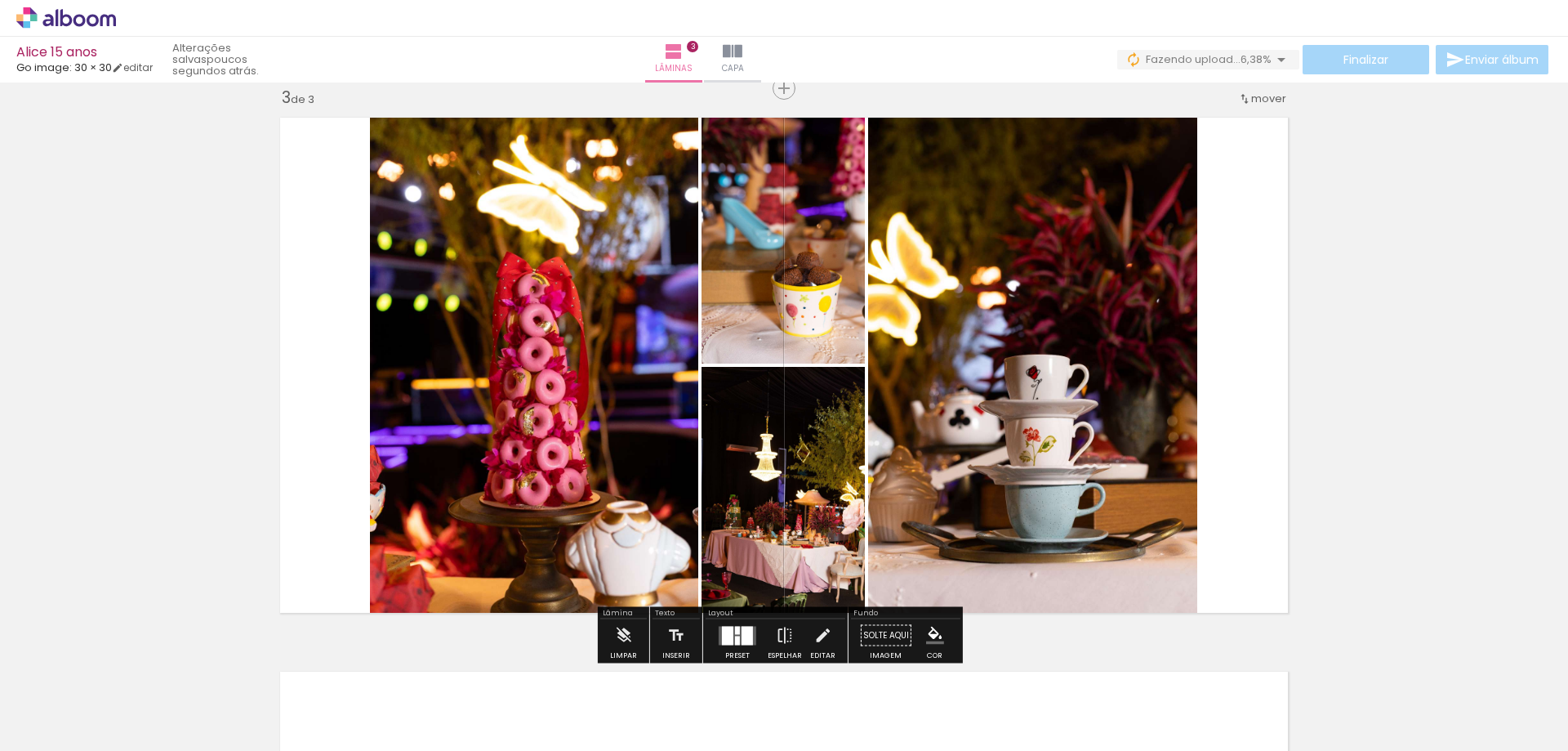
scroll to position [0, 338]
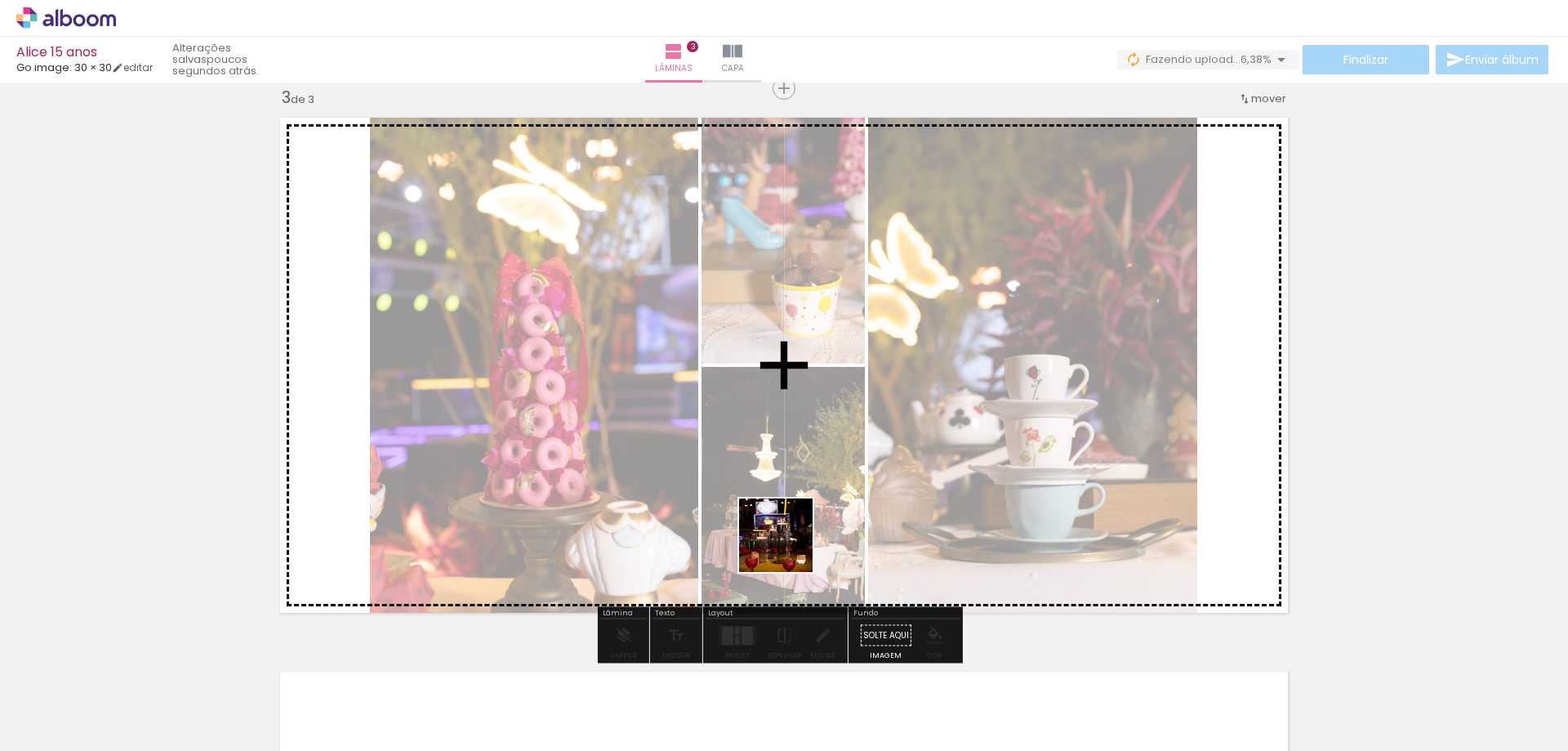
drag, startPoint x: 744, startPoint y: 721, endPoint x: 796, endPoint y: 507, distance: 220.2
click at [796, 507] on quentale-workspace at bounding box center [784, 376] width 1568 height 751
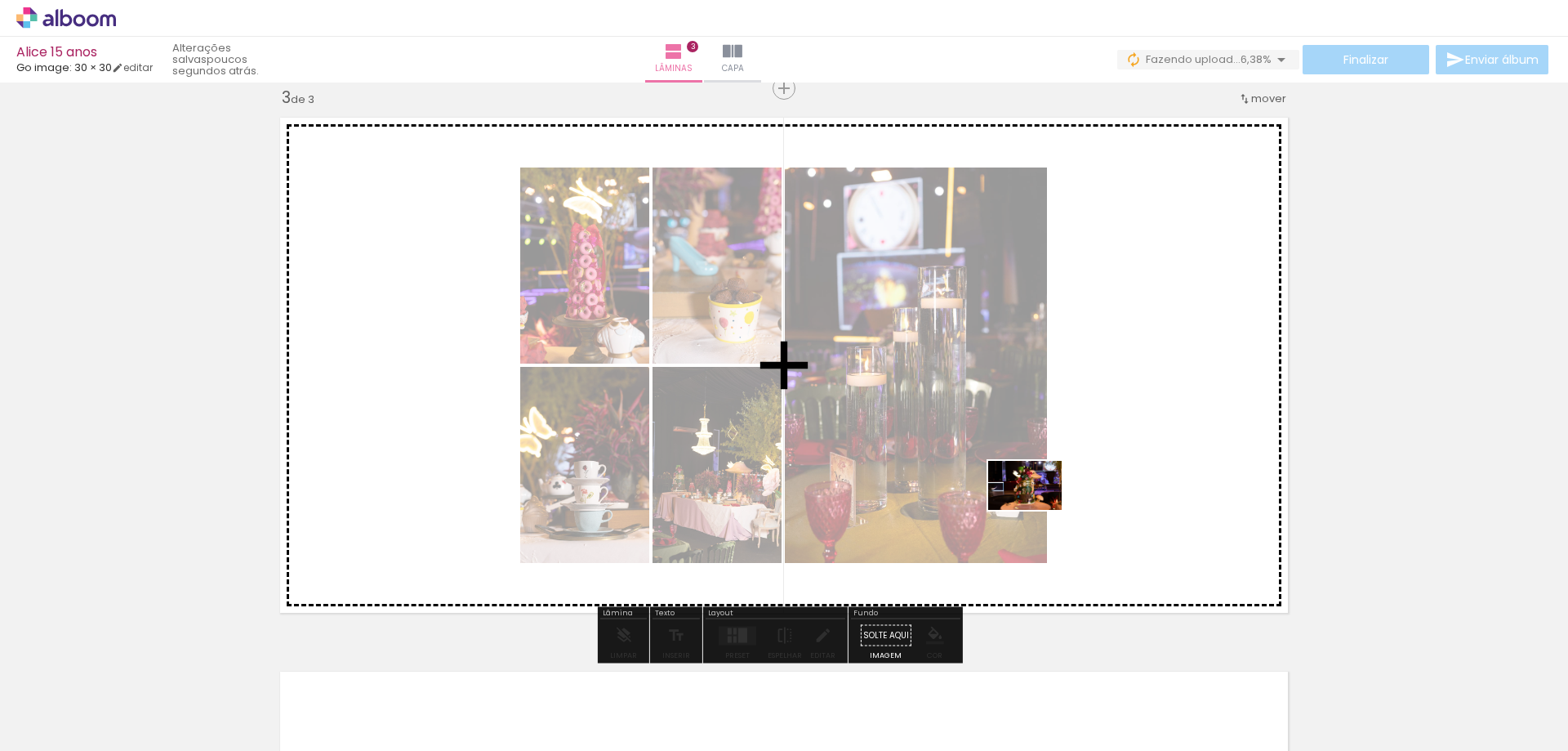
drag, startPoint x: 1102, startPoint y: 721, endPoint x: 1037, endPoint y: 510, distance: 220.8
click at [1037, 510] on quentale-workspace at bounding box center [784, 376] width 1568 height 751
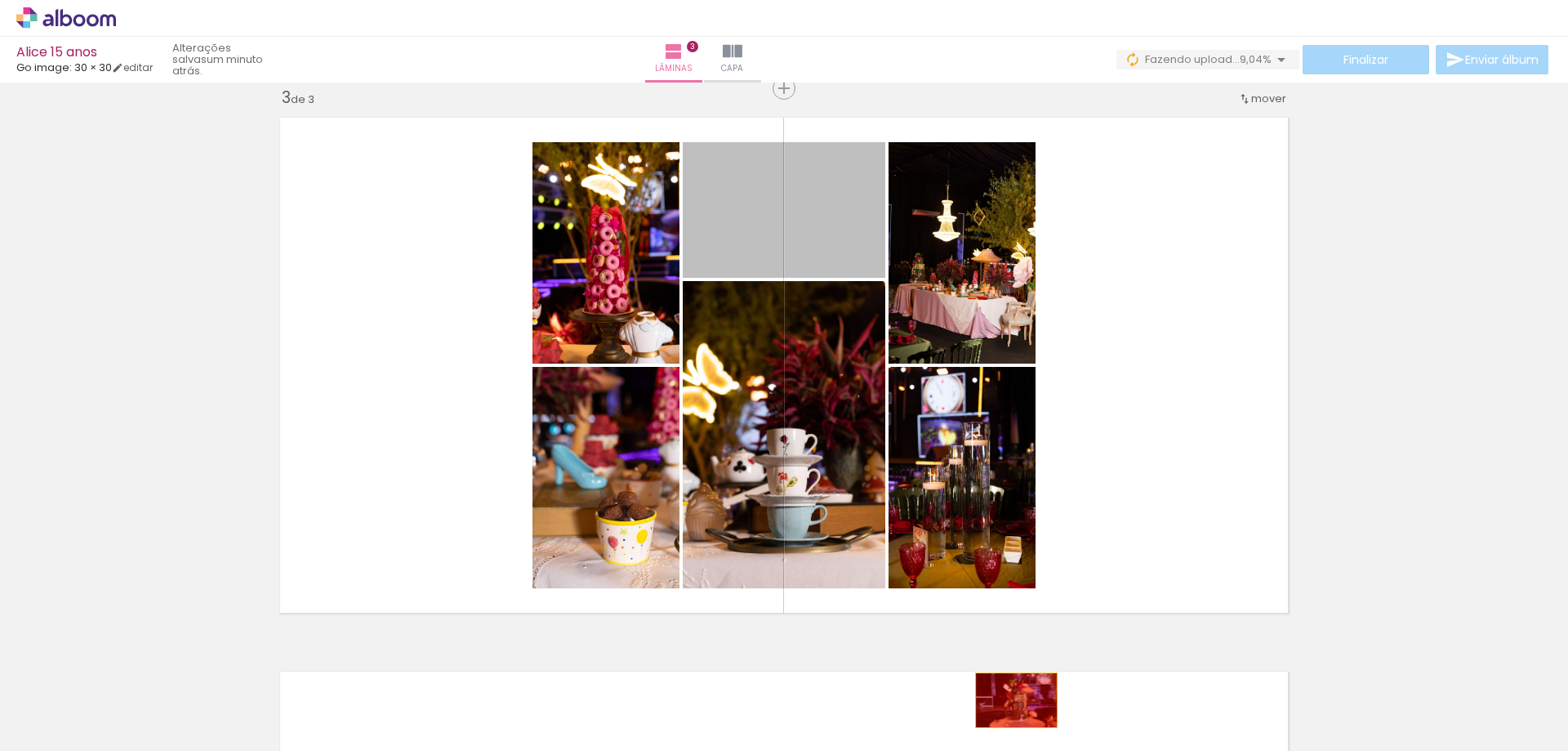
drag, startPoint x: 821, startPoint y: 233, endPoint x: 1013, endPoint y: 703, distance: 507.7
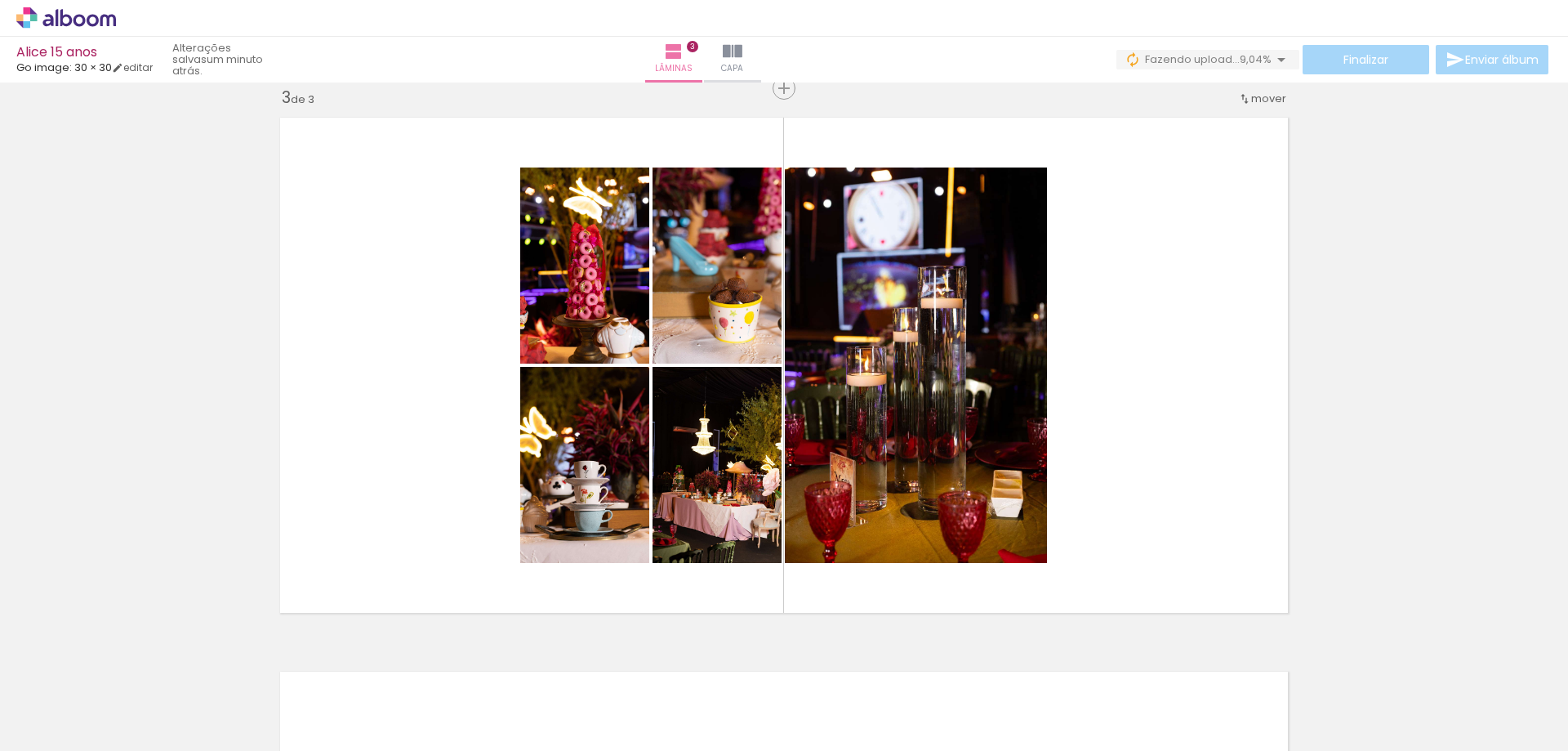
click at [1073, 664] on iron-icon at bounding box center [1071, 663] width 17 height 17
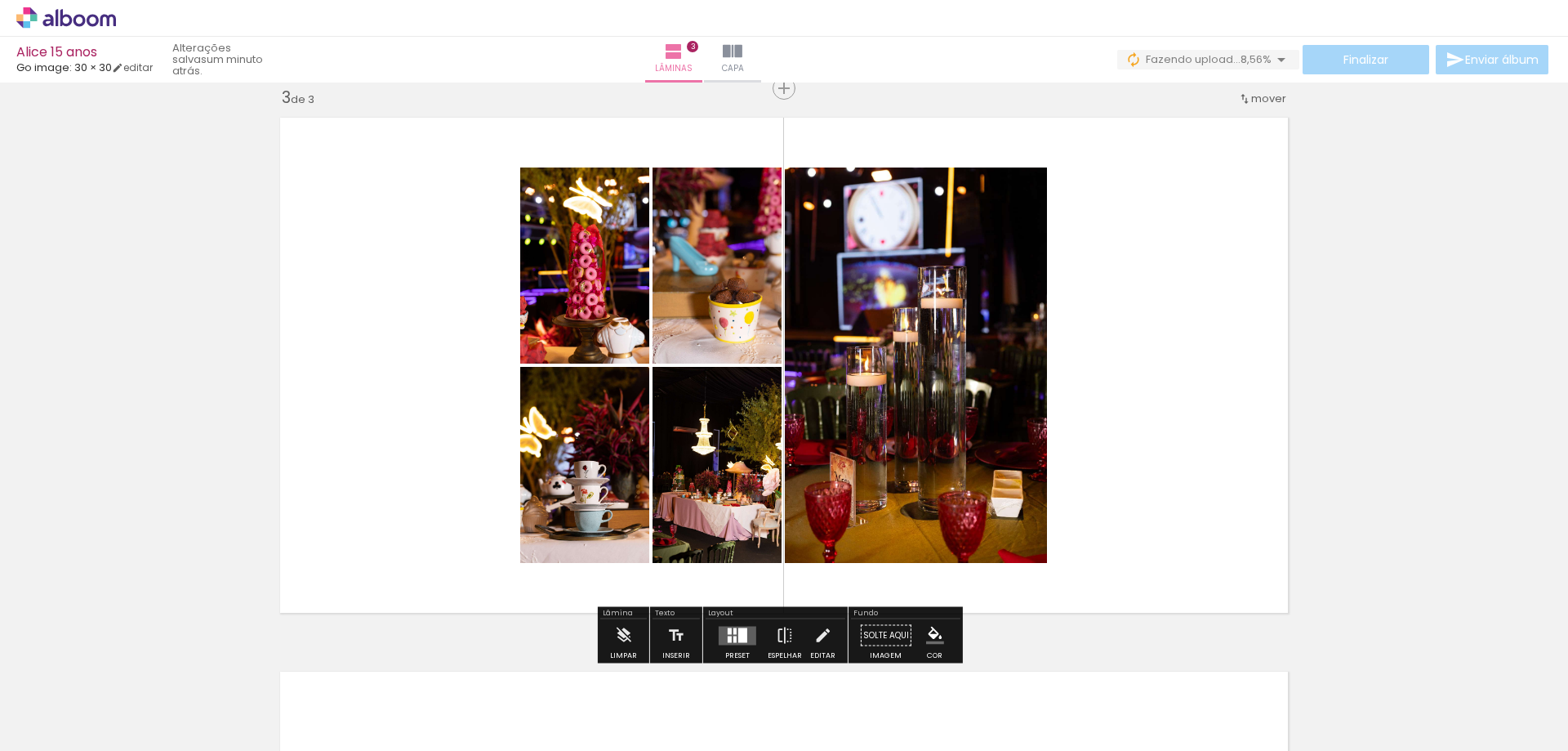
click at [738, 639] on div at bounding box center [742, 635] width 9 height 14
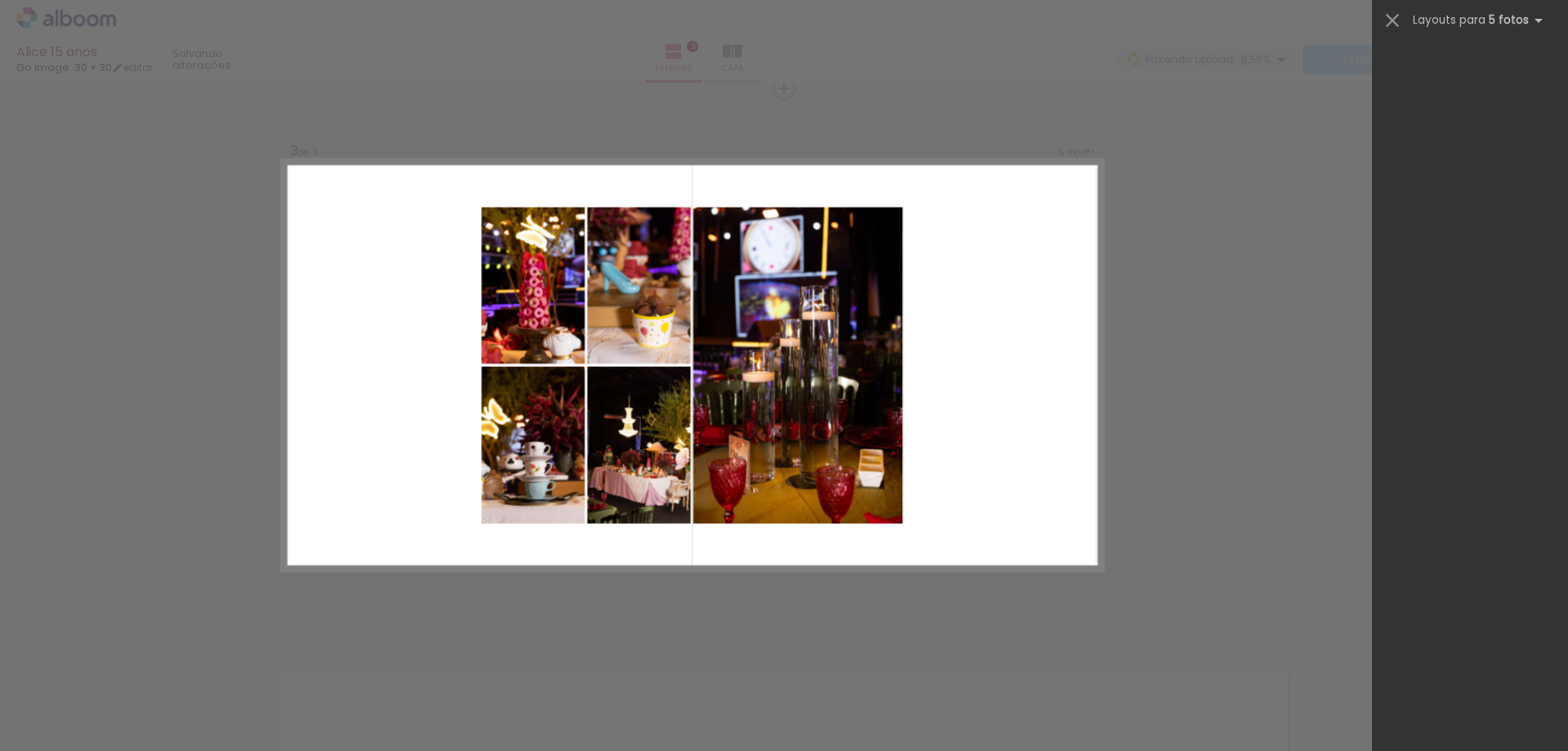
scroll to position [0, 0]
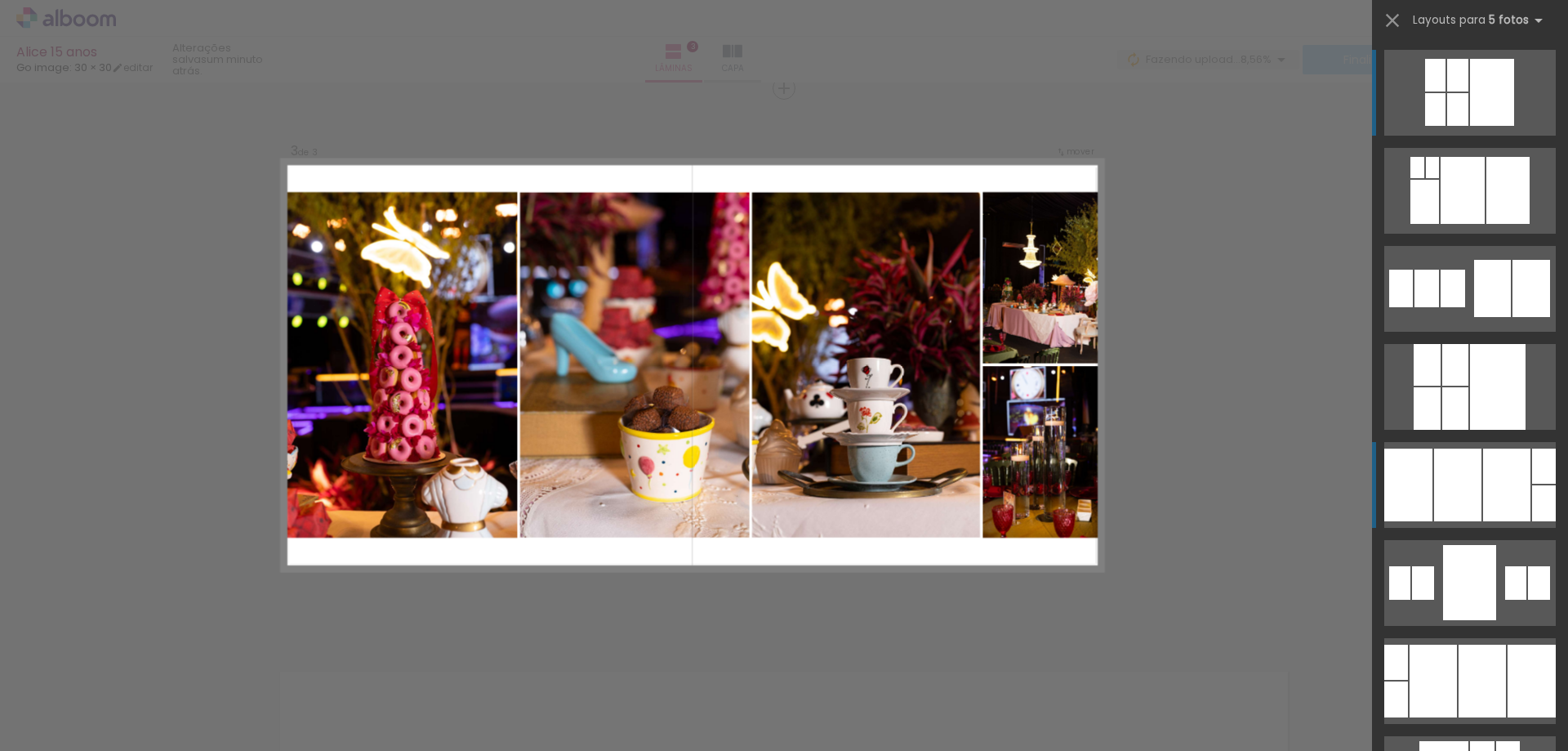
click at [1492, 485] on div at bounding box center [1507, 485] width 48 height 72
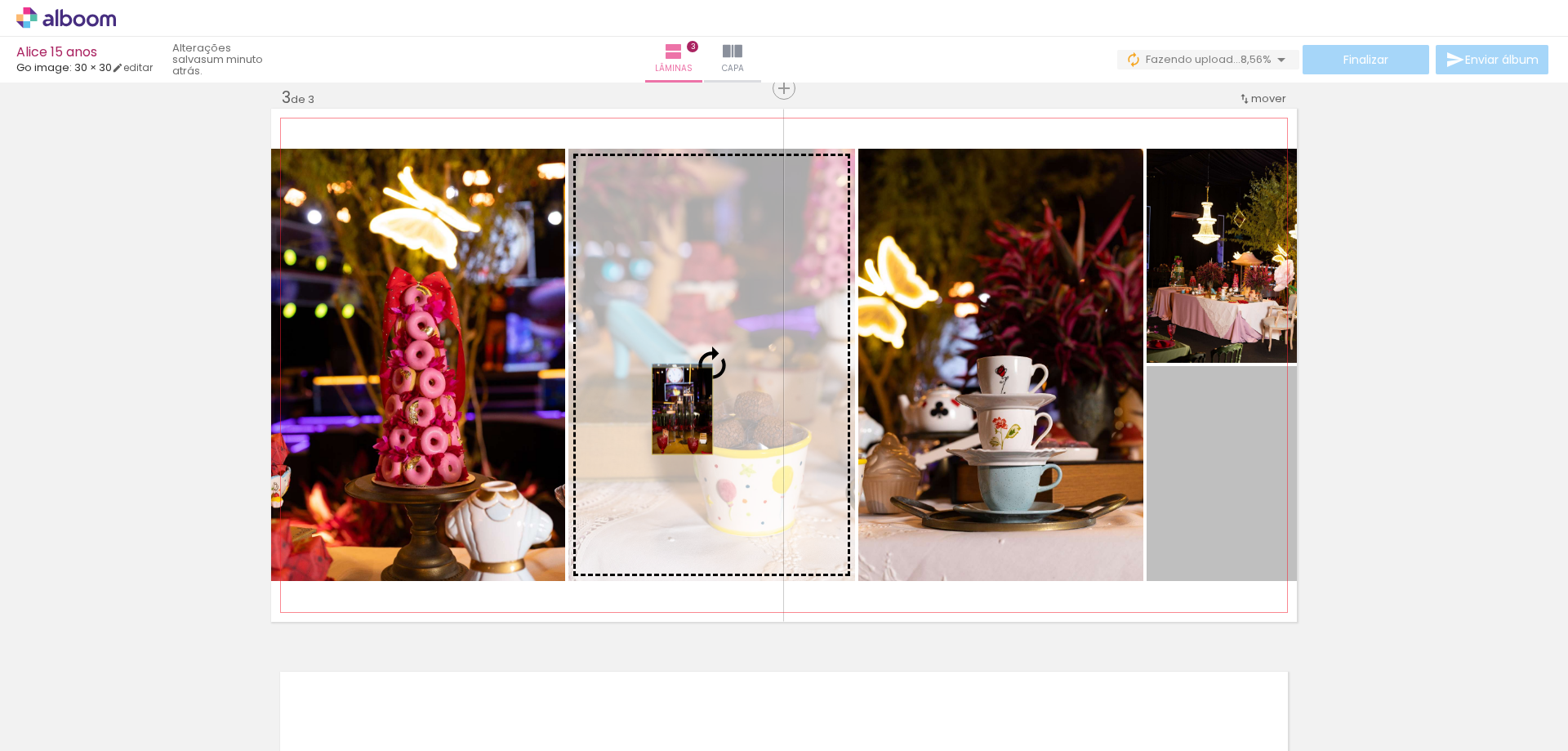
drag, startPoint x: 1229, startPoint y: 490, endPoint x: 676, endPoint y: 411, distance: 558.6
click at [0, 0] on slot at bounding box center [0, 0] width 0 height 0
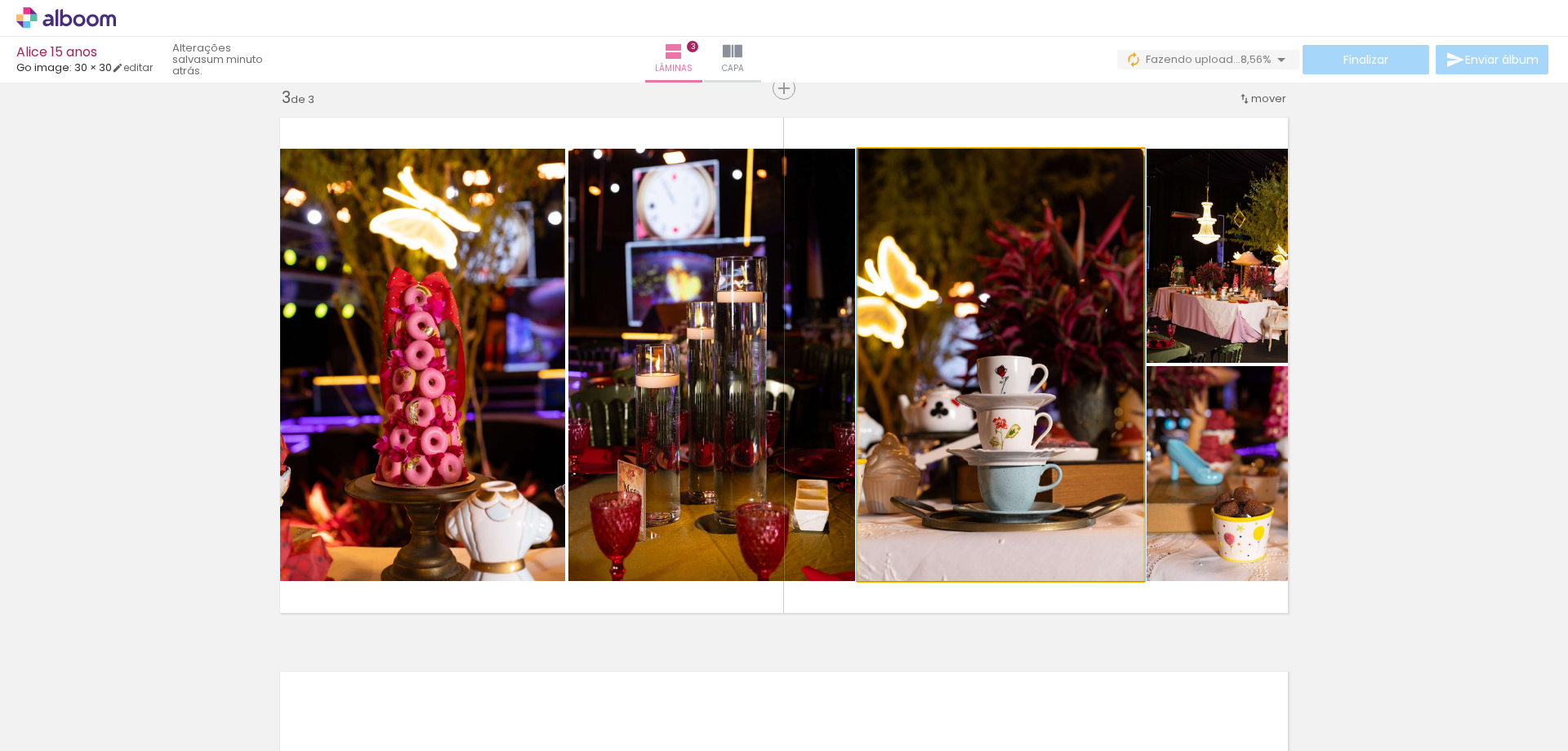
click at [1023, 383] on quentale-photo at bounding box center [1000, 365] width 285 height 433
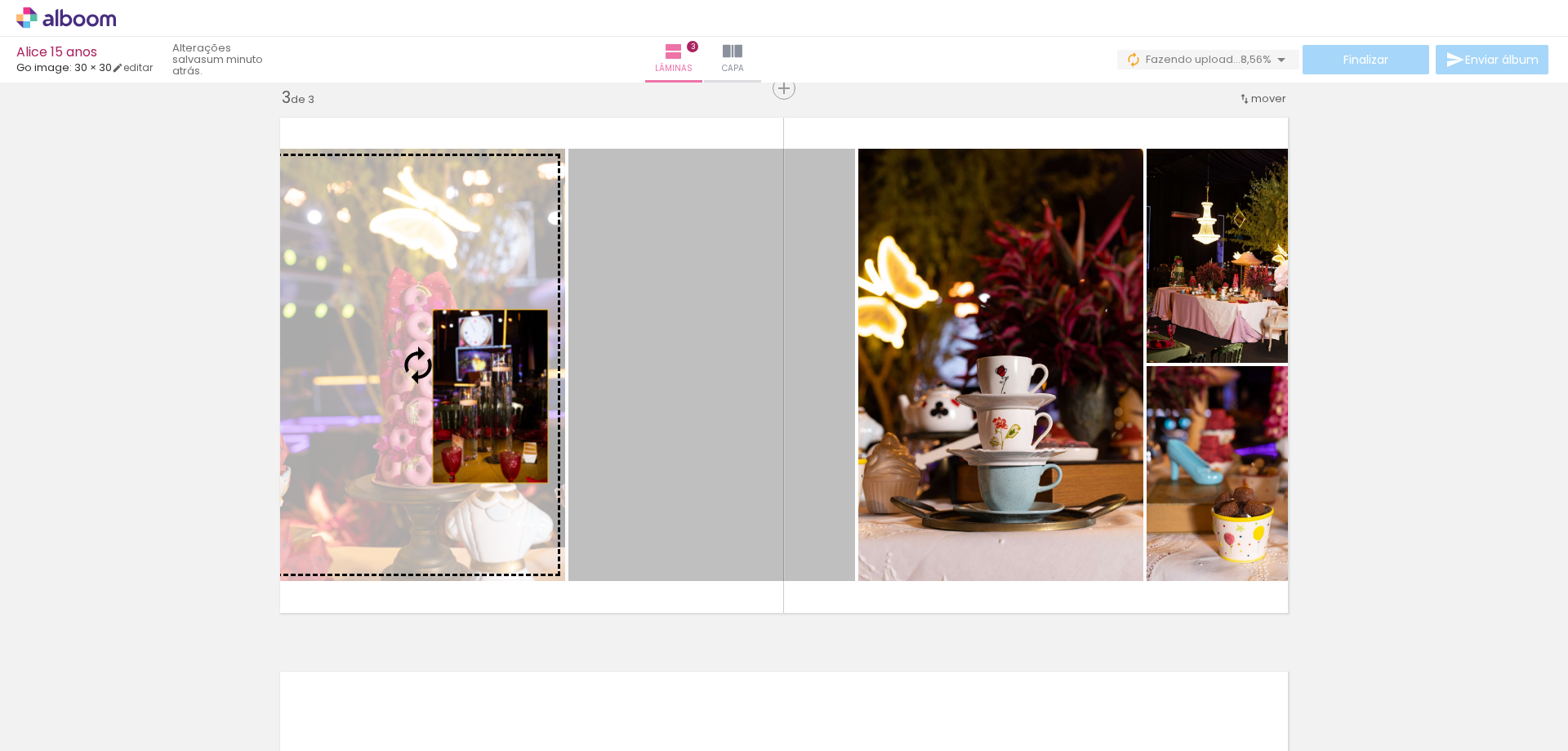
drag, startPoint x: 757, startPoint y: 393, endPoint x: 472, endPoint y: 396, distance: 285.0
click at [0, 0] on slot at bounding box center [0, 0] width 0 height 0
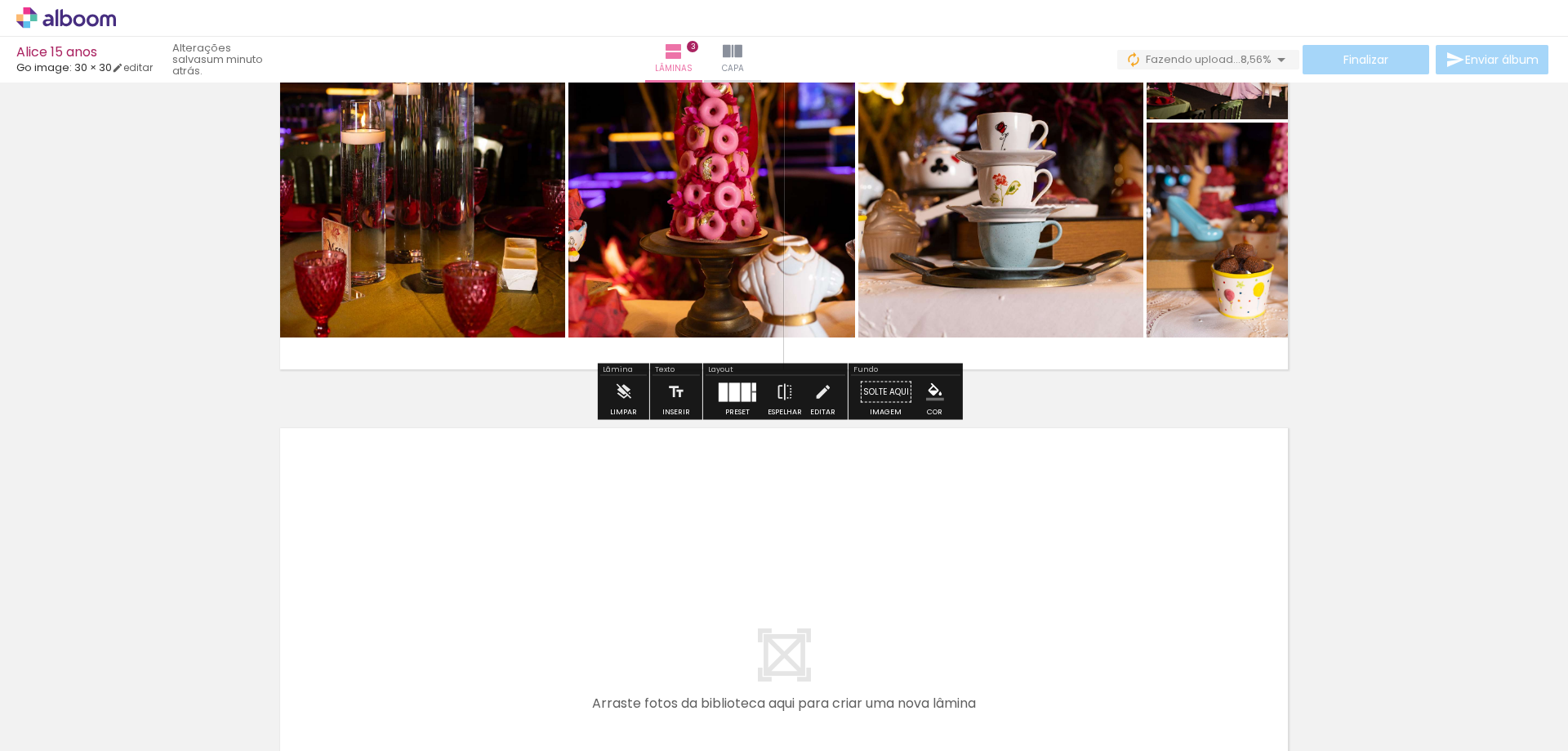
scroll to position [1374, 0]
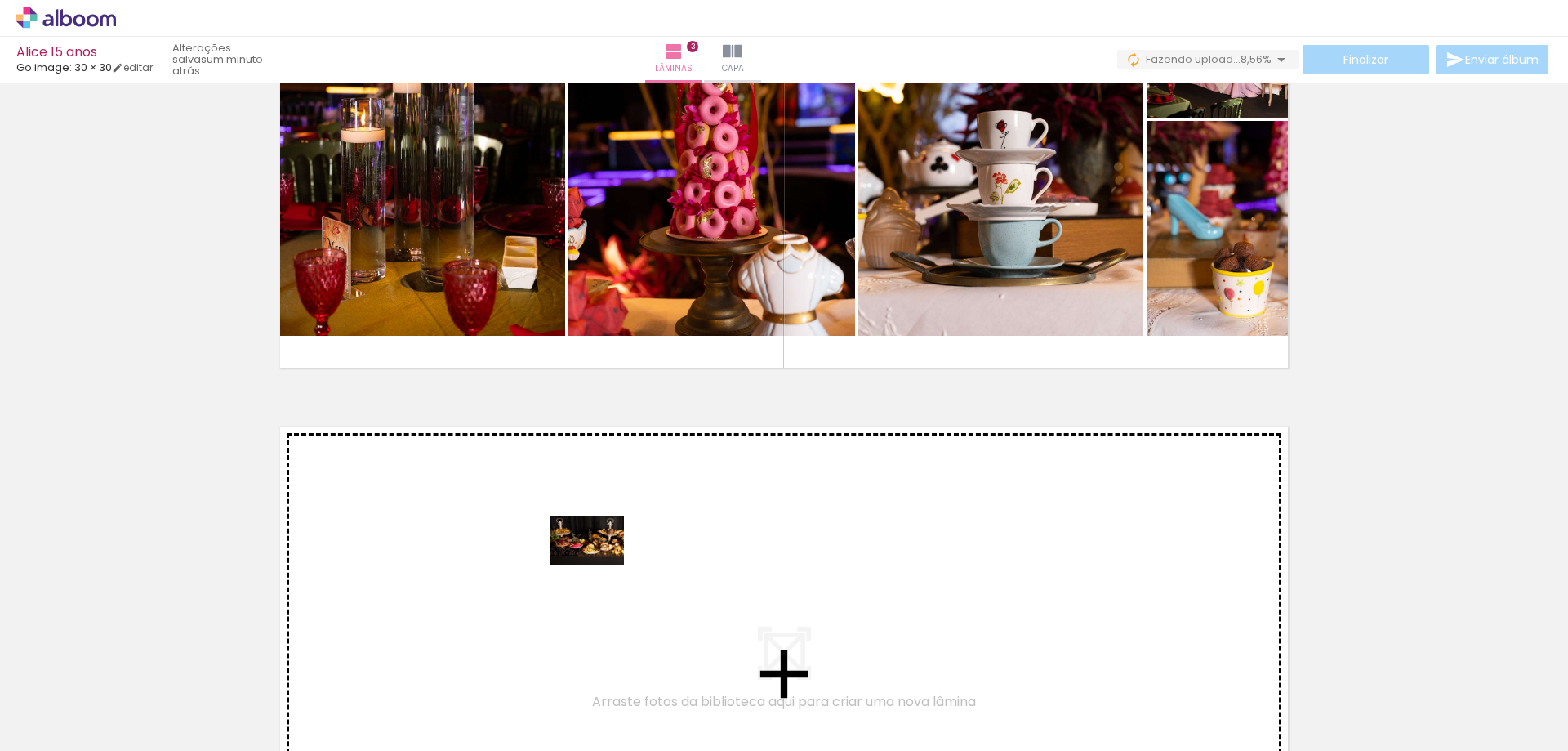
drag, startPoint x: 614, startPoint y: 722, endPoint x: 599, endPoint y: 565, distance: 157.7
click at [599, 565] on quentale-workspace at bounding box center [784, 376] width 1568 height 751
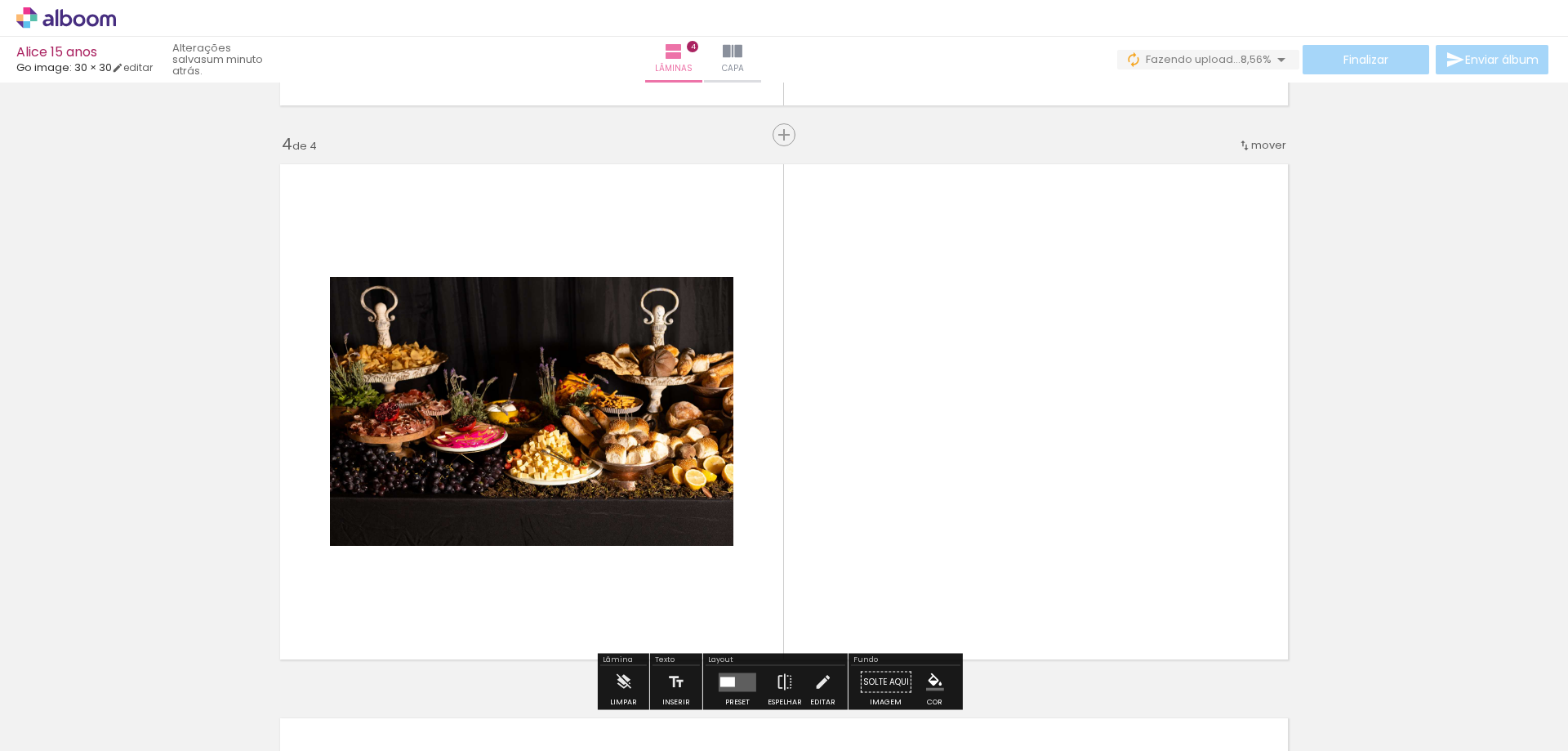
scroll to position [1683, 0]
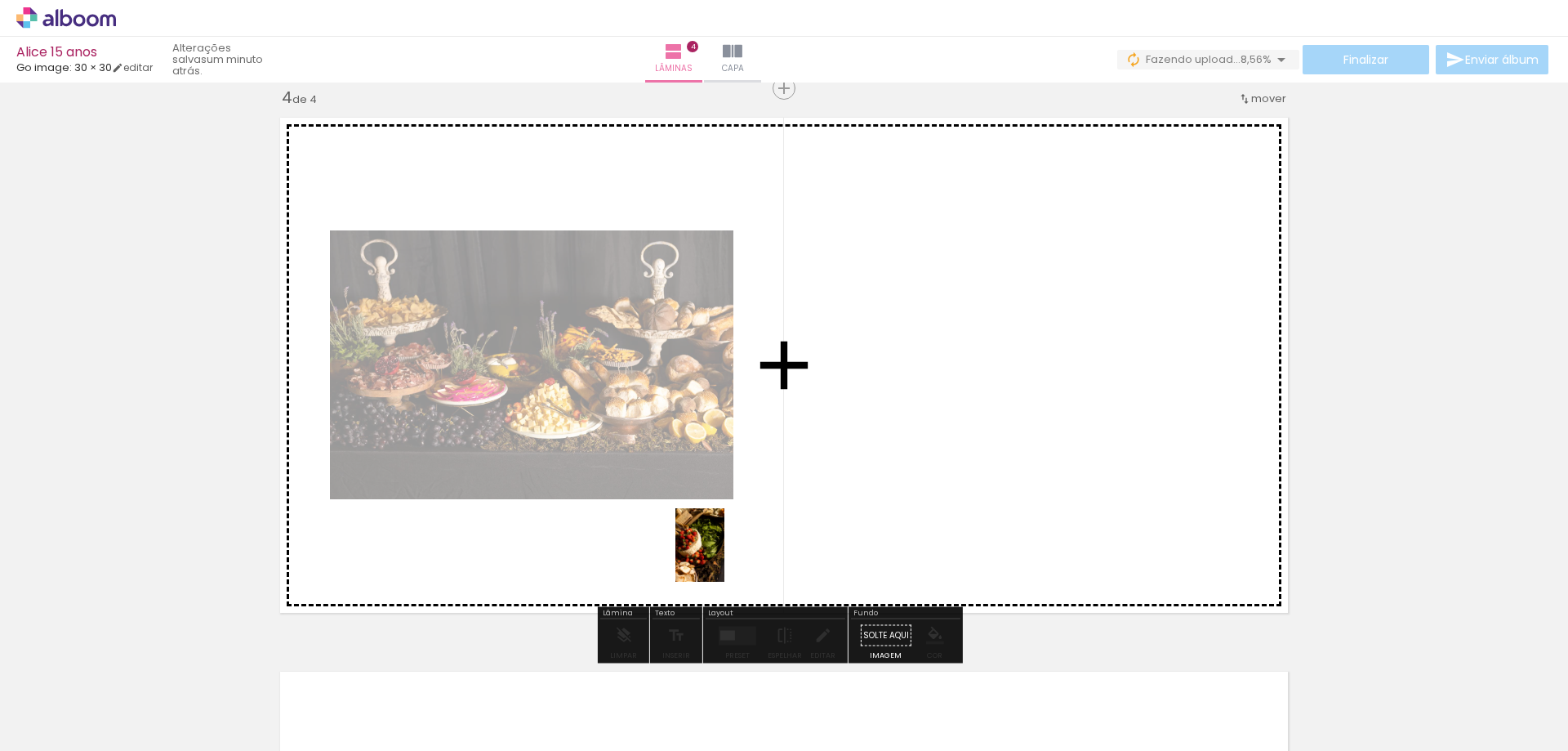
drag, startPoint x: 712, startPoint y: 721, endPoint x: 794, endPoint y: 660, distance: 102.2
click at [725, 556] on quentale-workspace at bounding box center [784, 376] width 1568 height 751
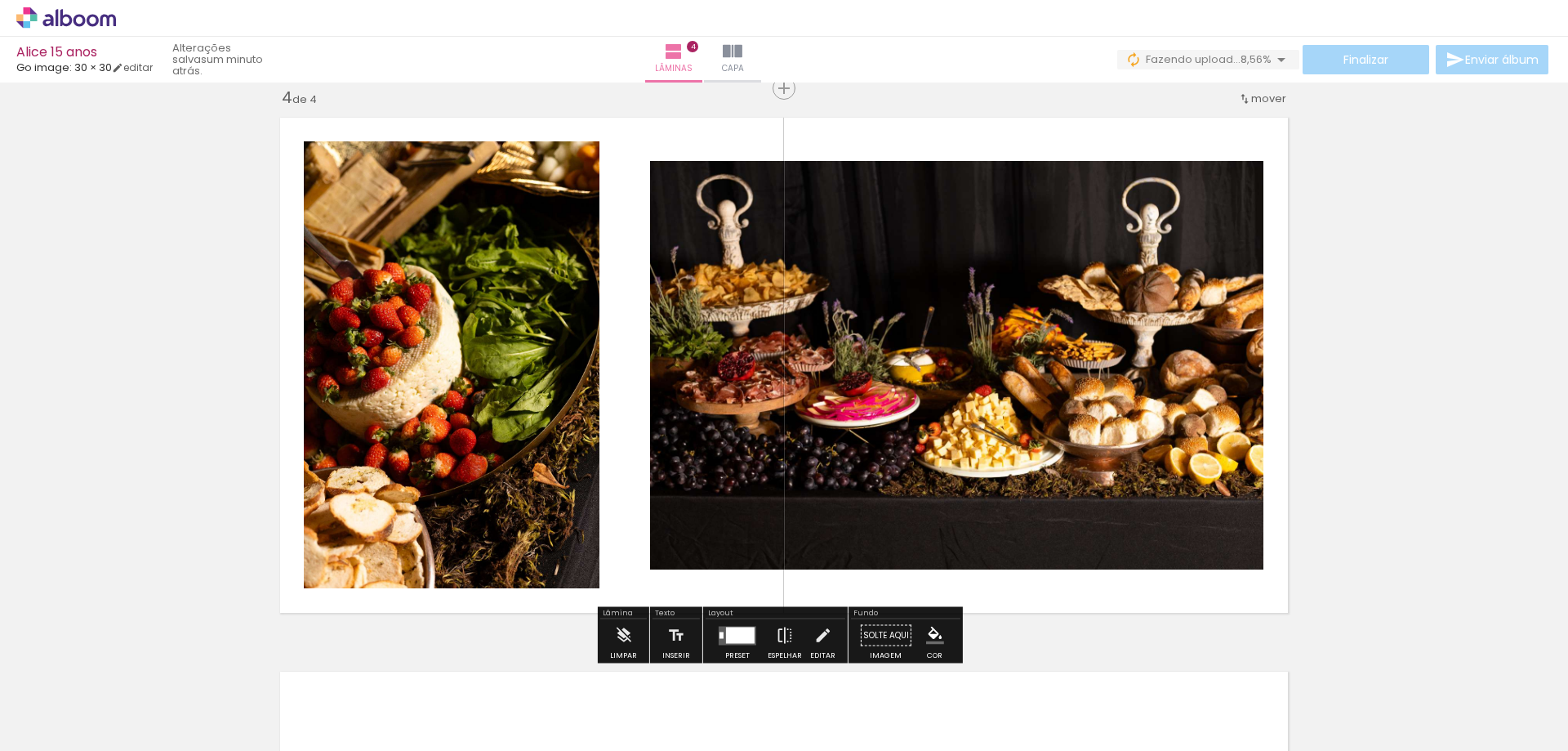
drag, startPoint x: 811, startPoint y: 702, endPoint x: 845, endPoint y: 494, distance: 210.8
click at [845, 494] on quentale-workspace at bounding box center [784, 376] width 1568 height 751
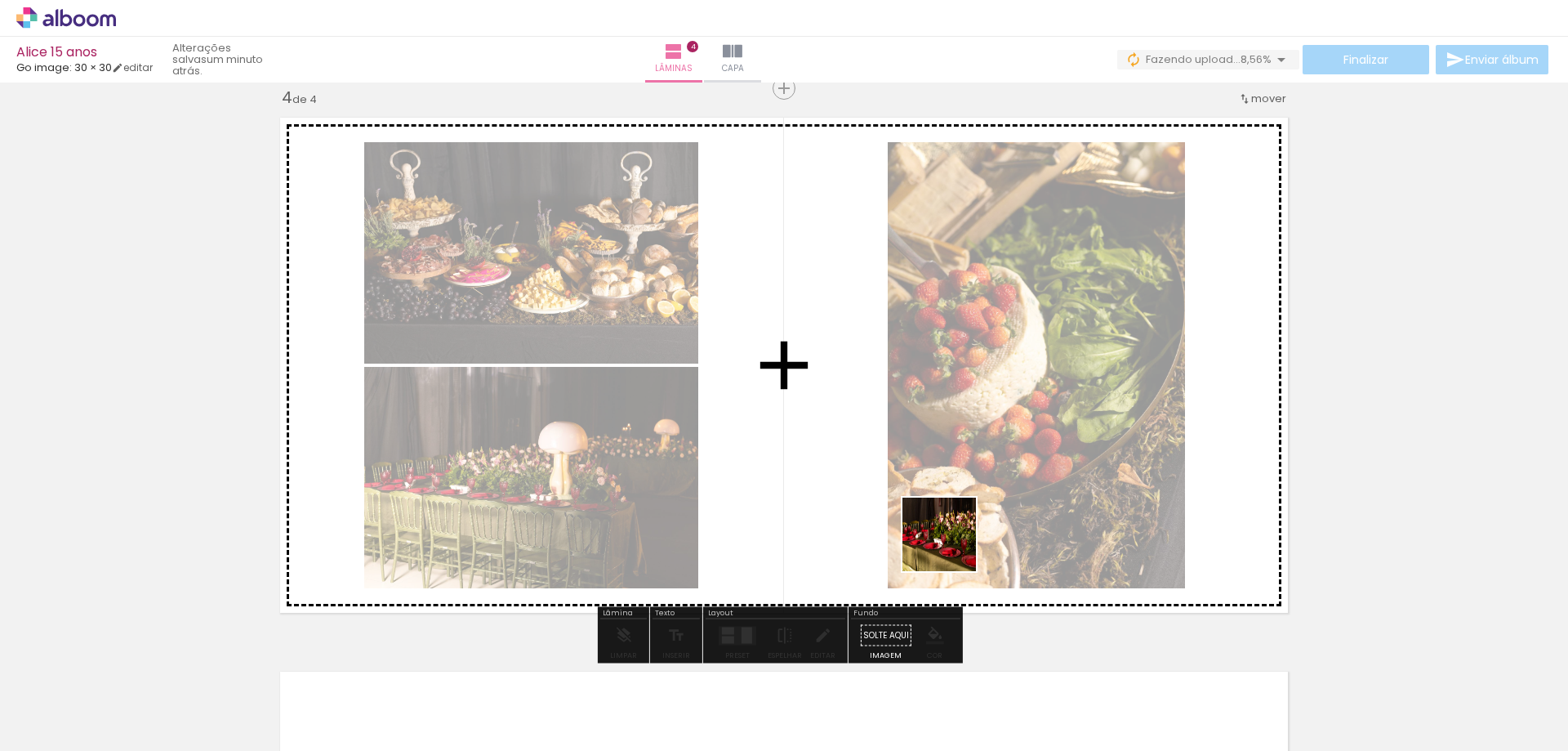
drag, startPoint x: 917, startPoint y: 710, endPoint x: 997, endPoint y: 693, distance: 81.8
click at [952, 538] on quentale-workspace at bounding box center [784, 376] width 1568 height 751
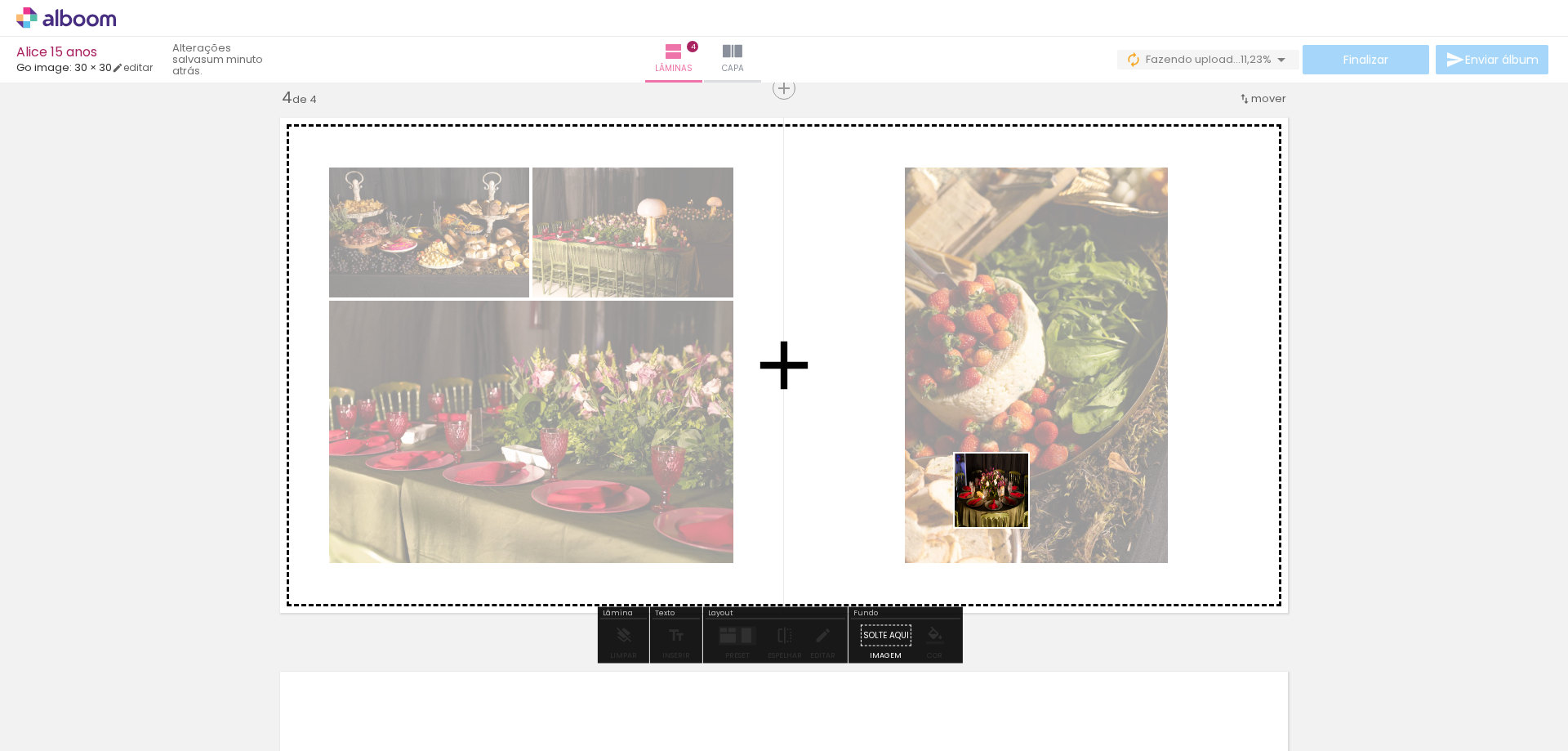
drag, startPoint x: 1004, startPoint y: 711, endPoint x: 1002, endPoint y: 499, distance: 212.0
click at [1004, 496] on quentale-workspace at bounding box center [784, 376] width 1568 height 751
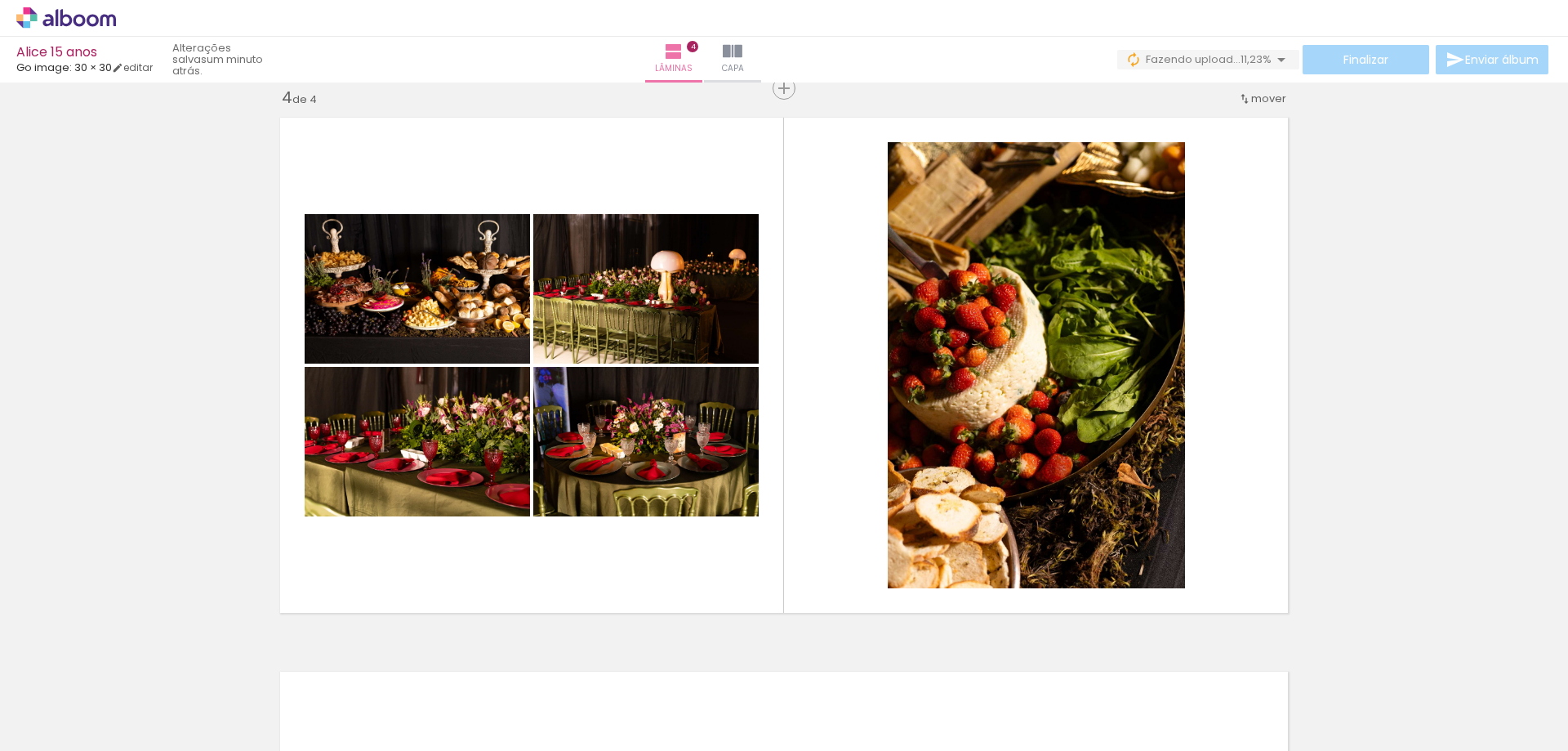
scroll to position [0, 1002]
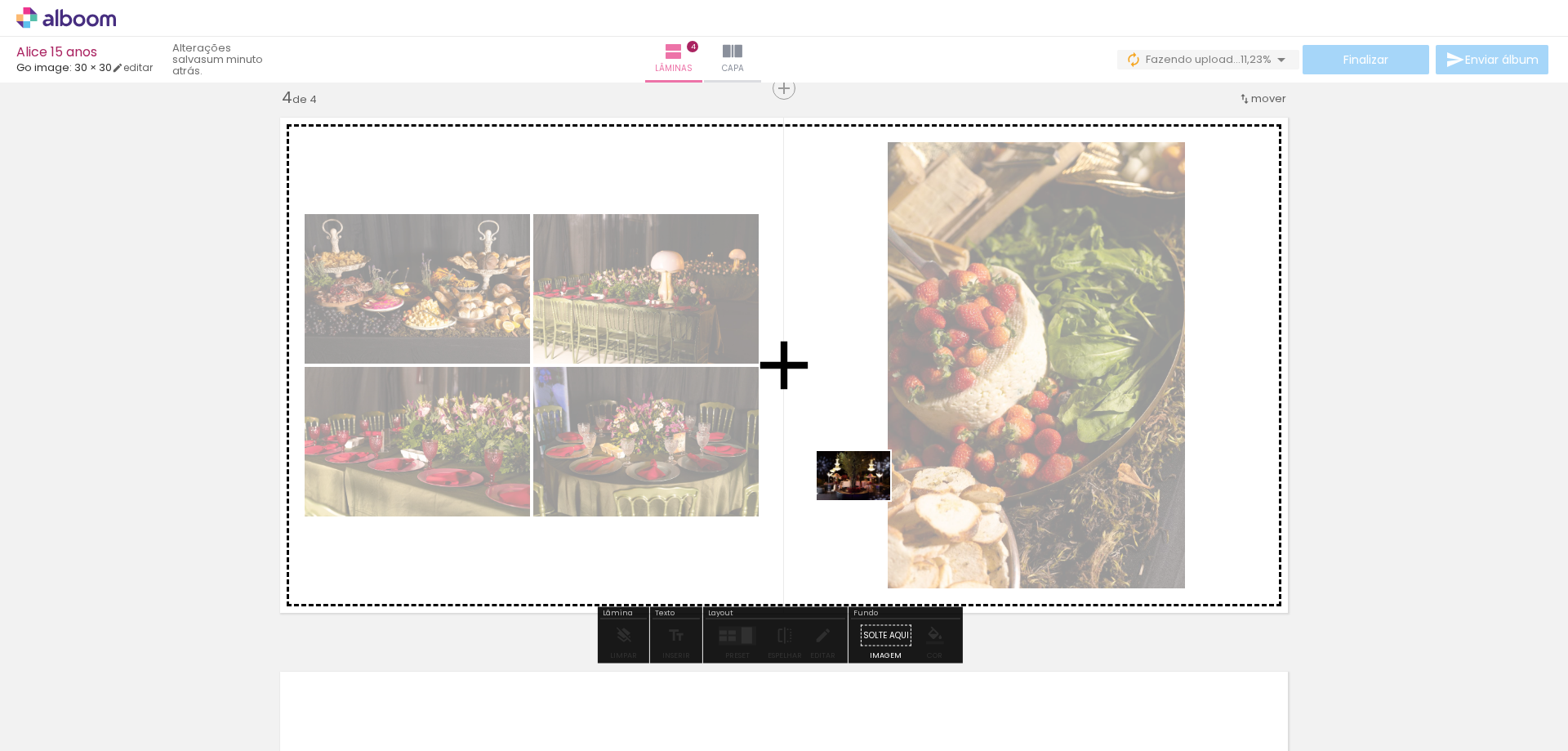
drag, startPoint x: 828, startPoint y: 715, endPoint x: 866, endPoint y: 500, distance: 218.3
click at [866, 500] on quentale-workspace at bounding box center [784, 376] width 1568 height 751
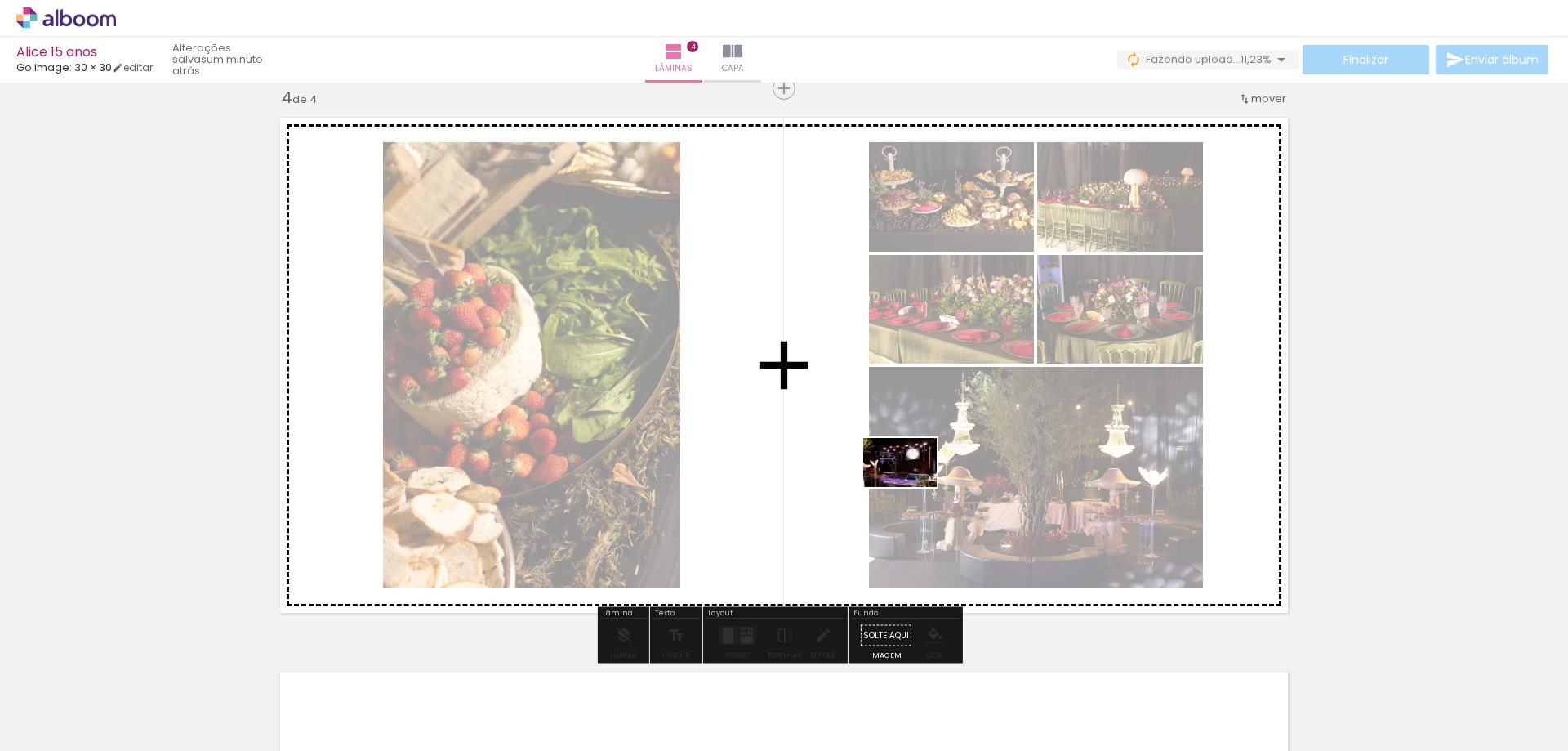
drag, startPoint x: 900, startPoint y: 708, endPoint x: 913, endPoint y: 487, distance: 221.4
click at [913, 487] on quentale-workspace at bounding box center [784, 376] width 1568 height 751
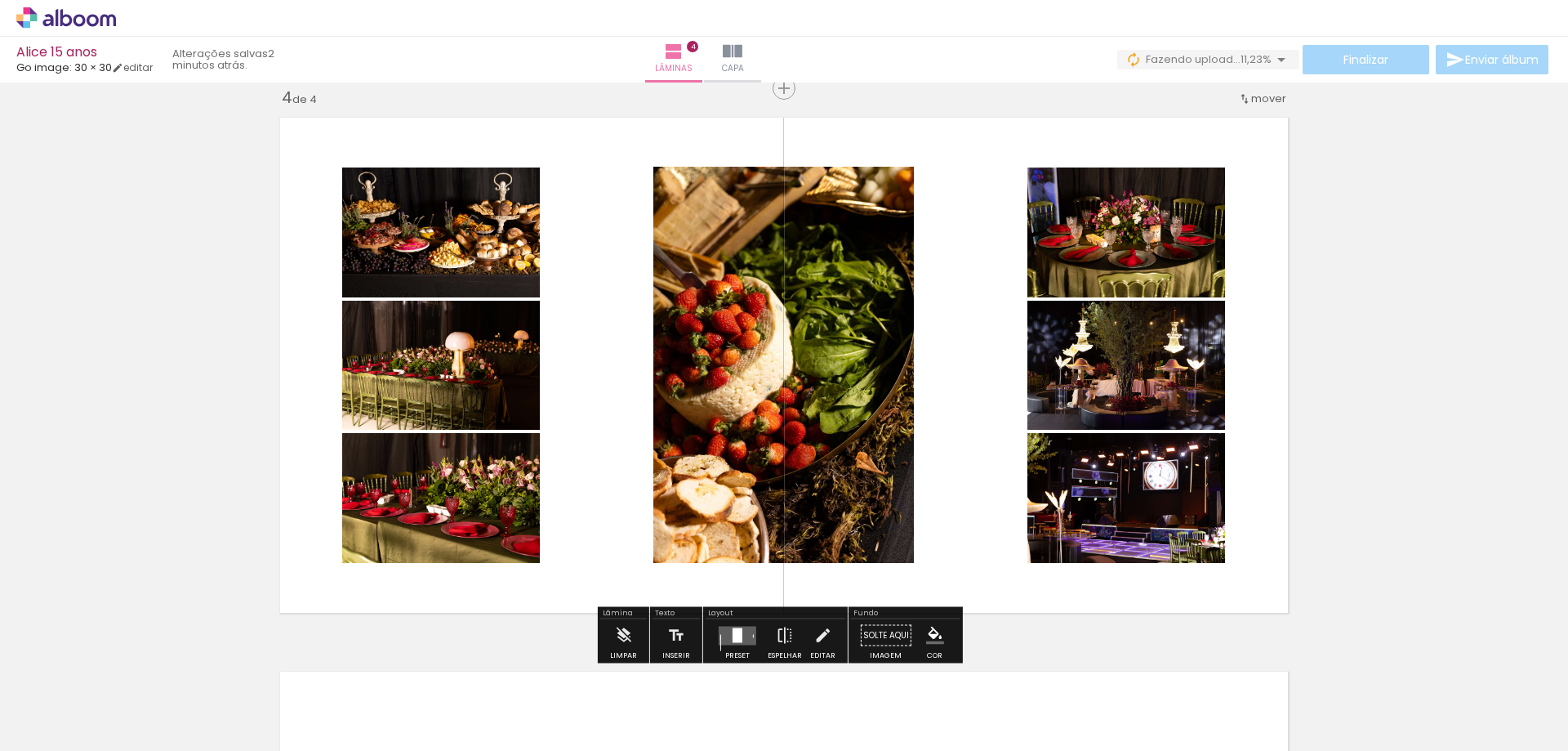
drag, startPoint x: 717, startPoint y: 637, endPoint x: 823, endPoint y: 597, distance: 113.3
click at [719, 637] on quentale-layouter at bounding box center [737, 636] width 37 height 19
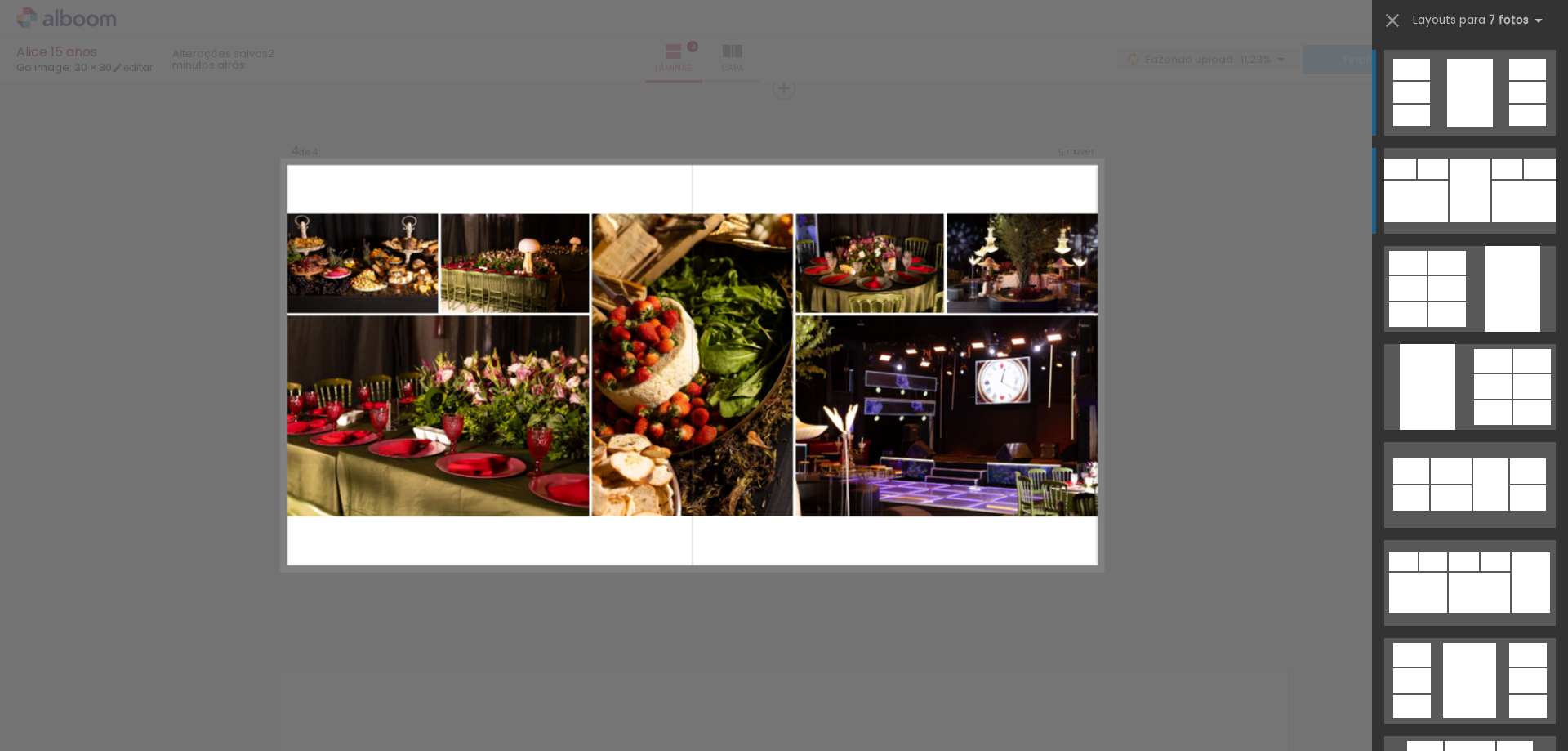
click at [1462, 201] on div at bounding box center [1470, 190] width 41 height 64
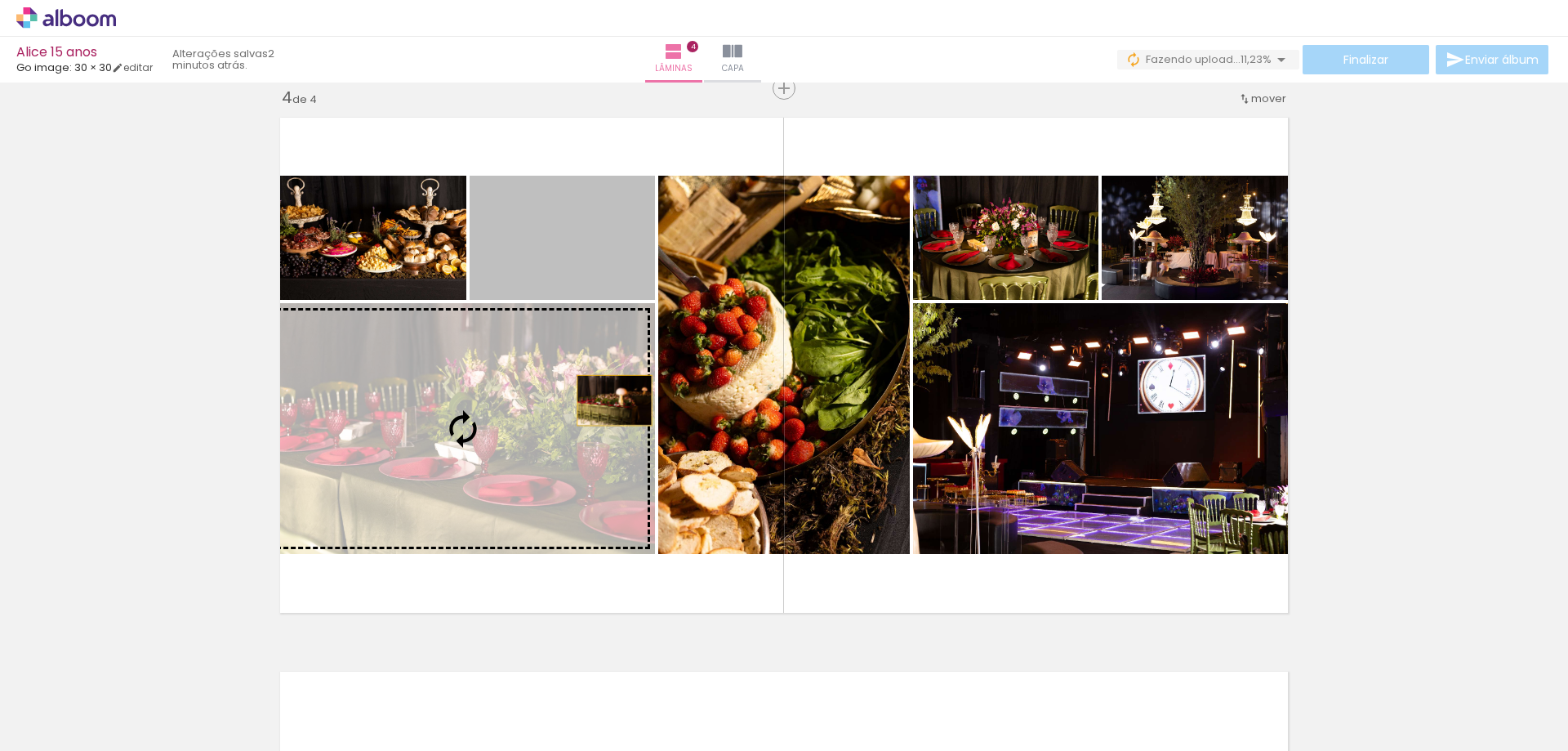
drag, startPoint x: 631, startPoint y: 271, endPoint x: 609, endPoint y: 400, distance: 130.9
click at [0, 0] on slot at bounding box center [0, 0] width 0 height 0
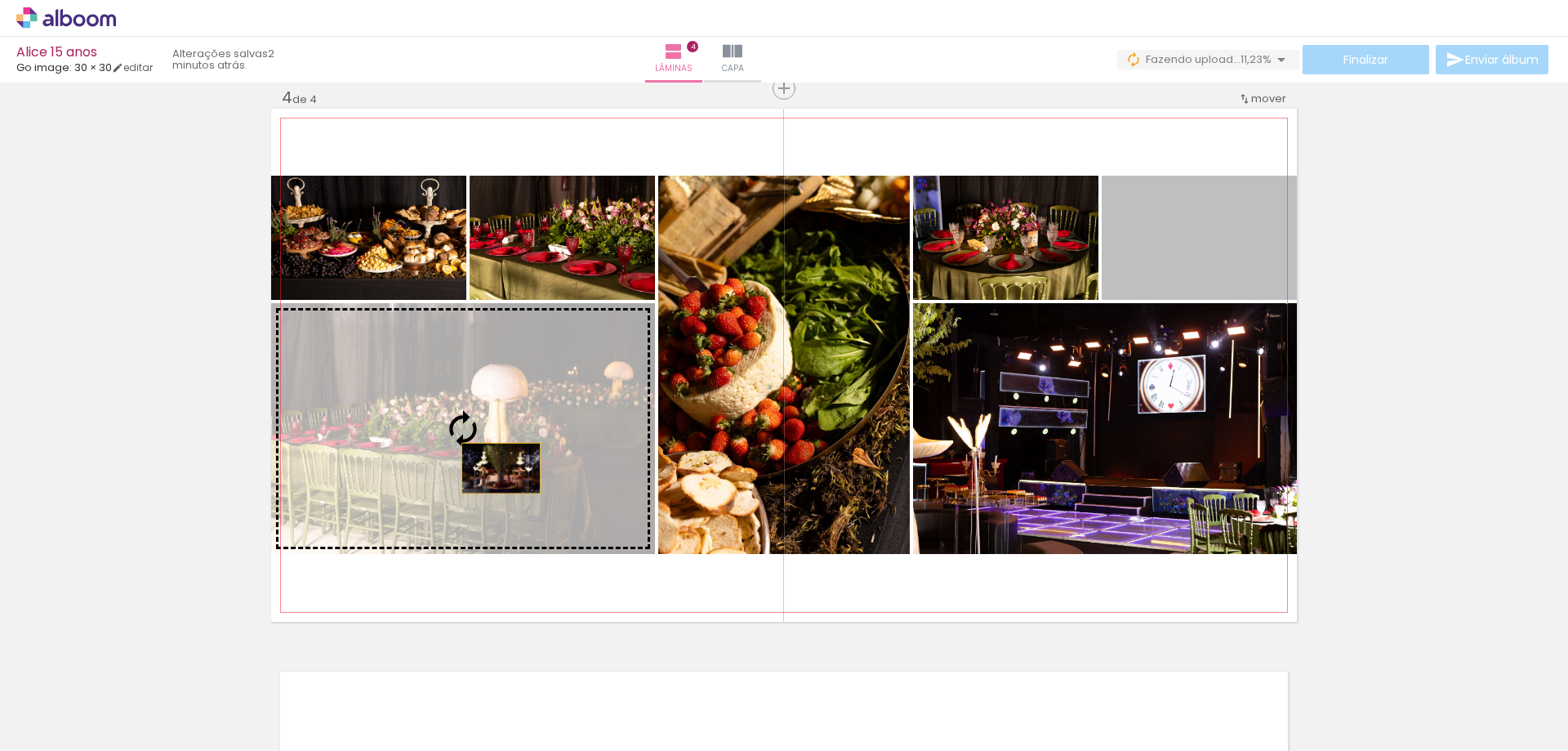
drag, startPoint x: 1187, startPoint y: 255, endPoint x: 495, endPoint y: 468, distance: 724.0
click at [0, 0] on slot at bounding box center [0, 0] width 0 height 0
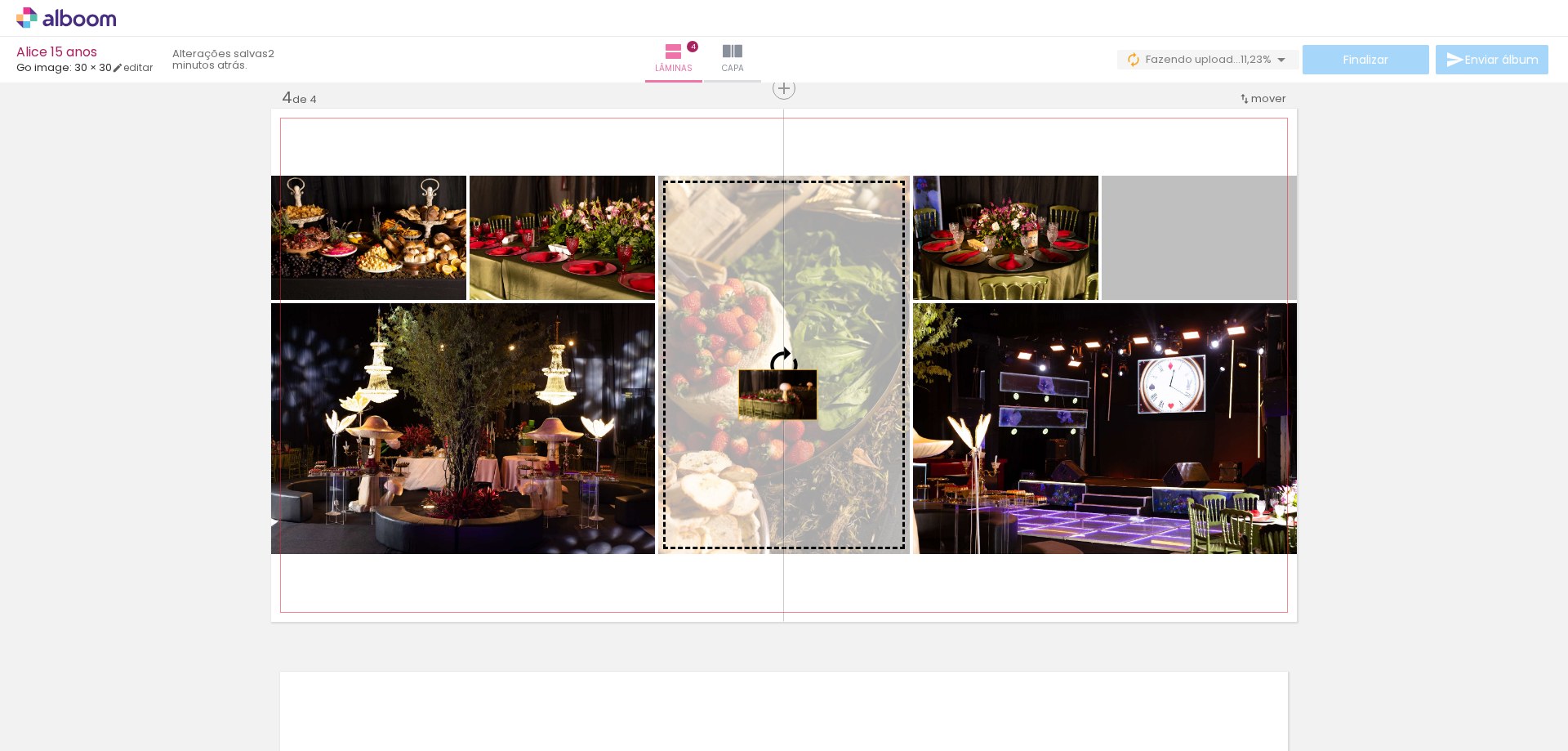
drag, startPoint x: 1154, startPoint y: 273, endPoint x: 772, endPoint y: 395, distance: 401.0
click at [0, 0] on slot at bounding box center [0, 0] width 0 height 0
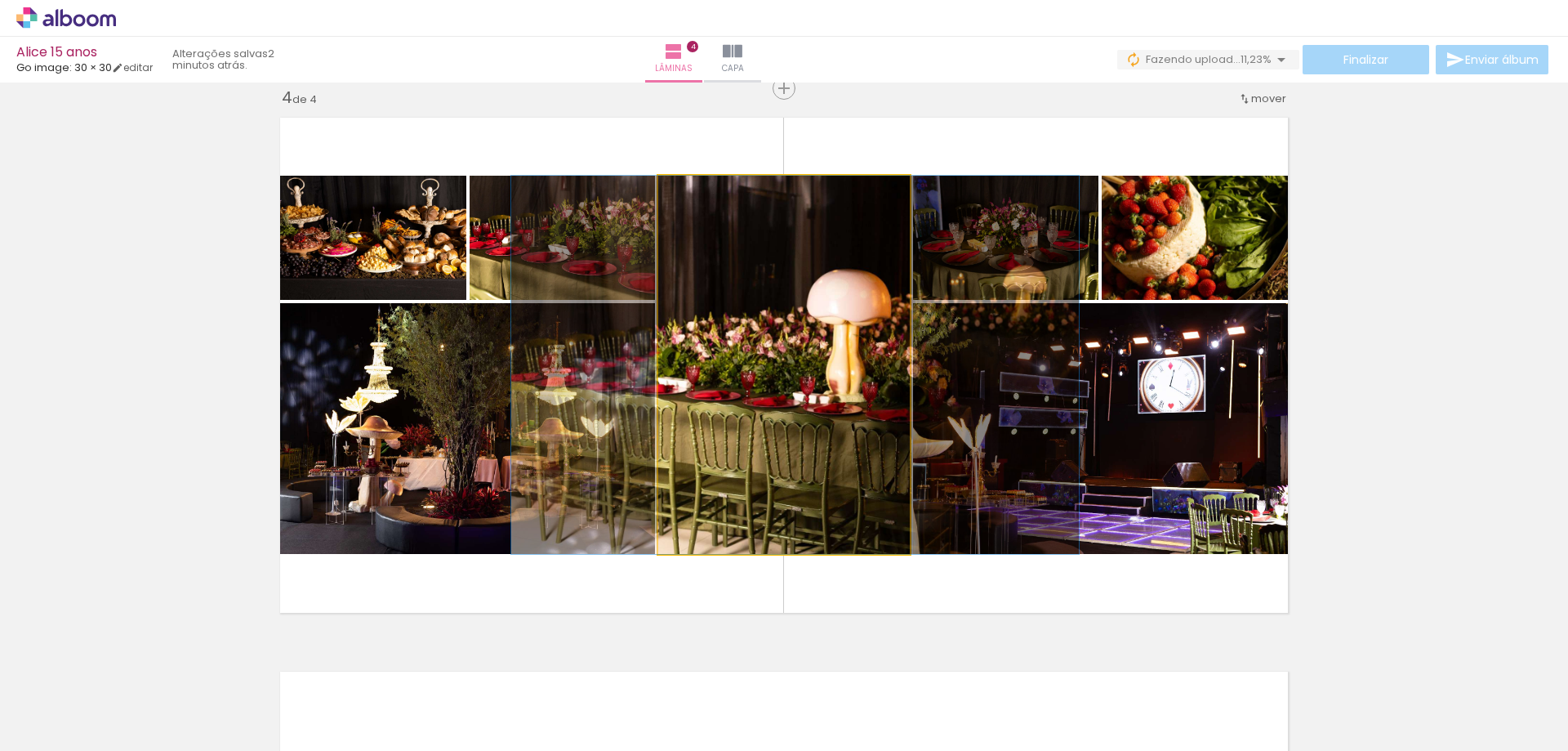
drag, startPoint x: 791, startPoint y: 425, endPoint x: 802, endPoint y: 424, distance: 11.0
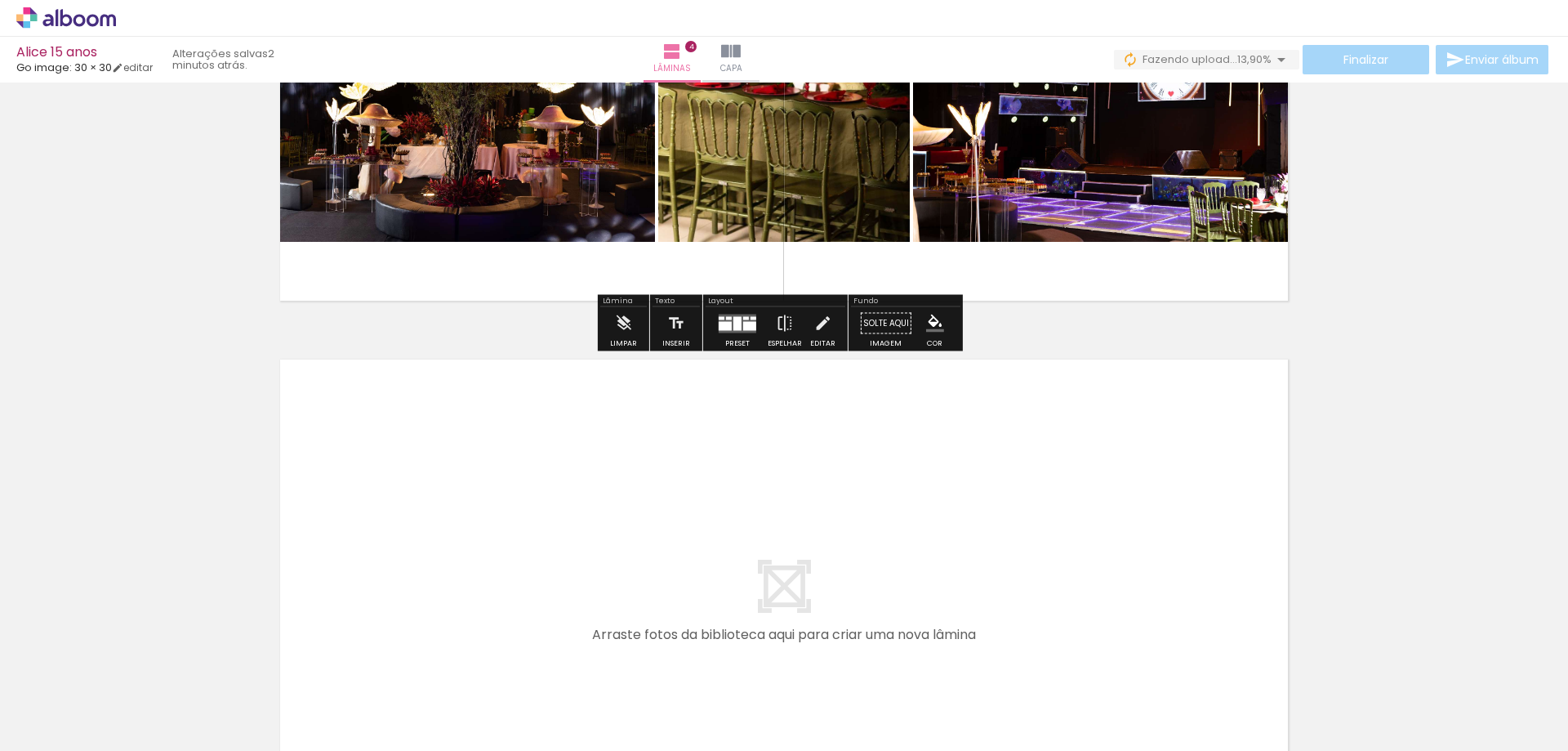
scroll to position [2010, 0]
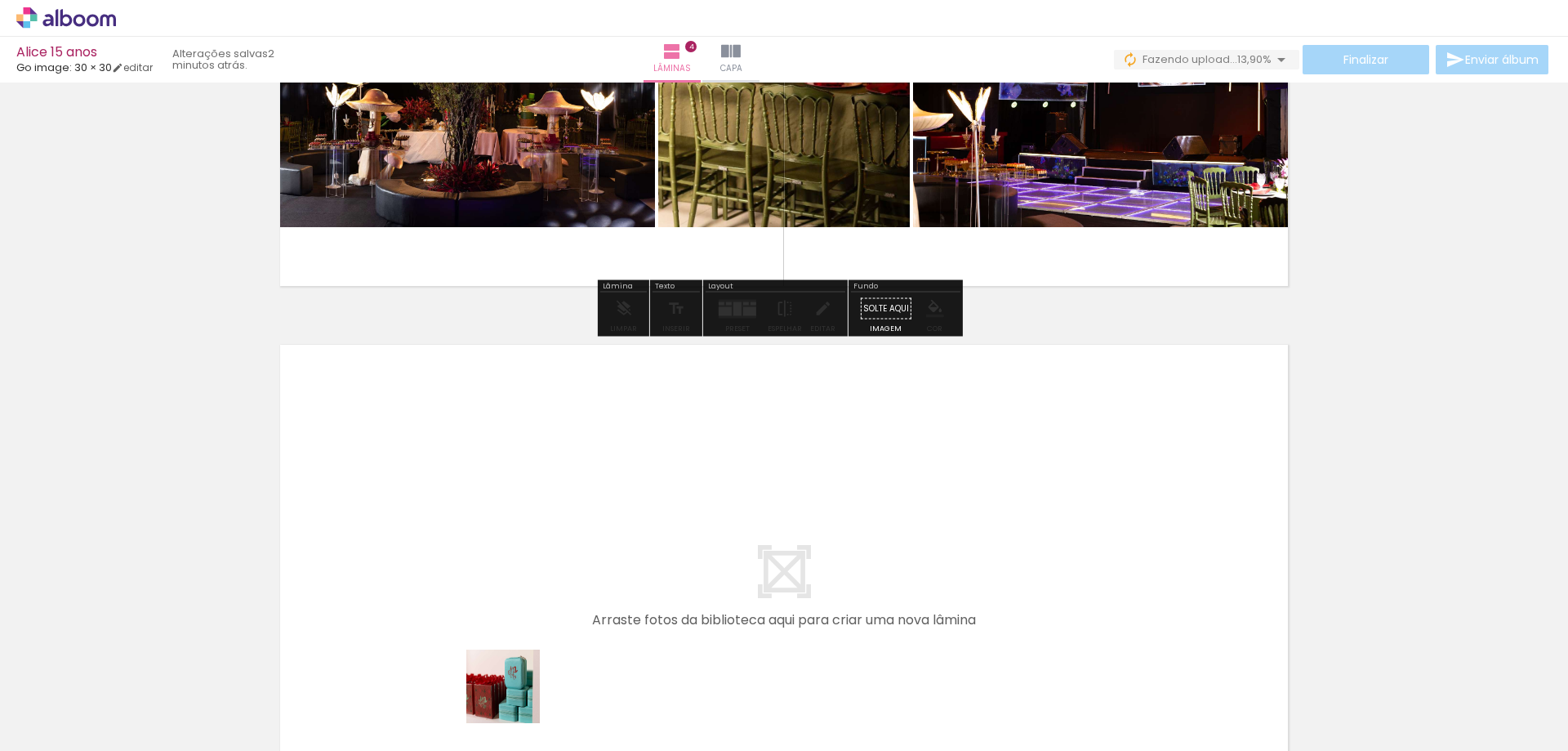
drag, startPoint x: 512, startPoint y: 706, endPoint x: 480, endPoint y: 662, distance: 54.4
click at [553, 541] on quentale-workspace at bounding box center [784, 376] width 1568 height 751
